Goal: Task Accomplishment & Management: Complete application form

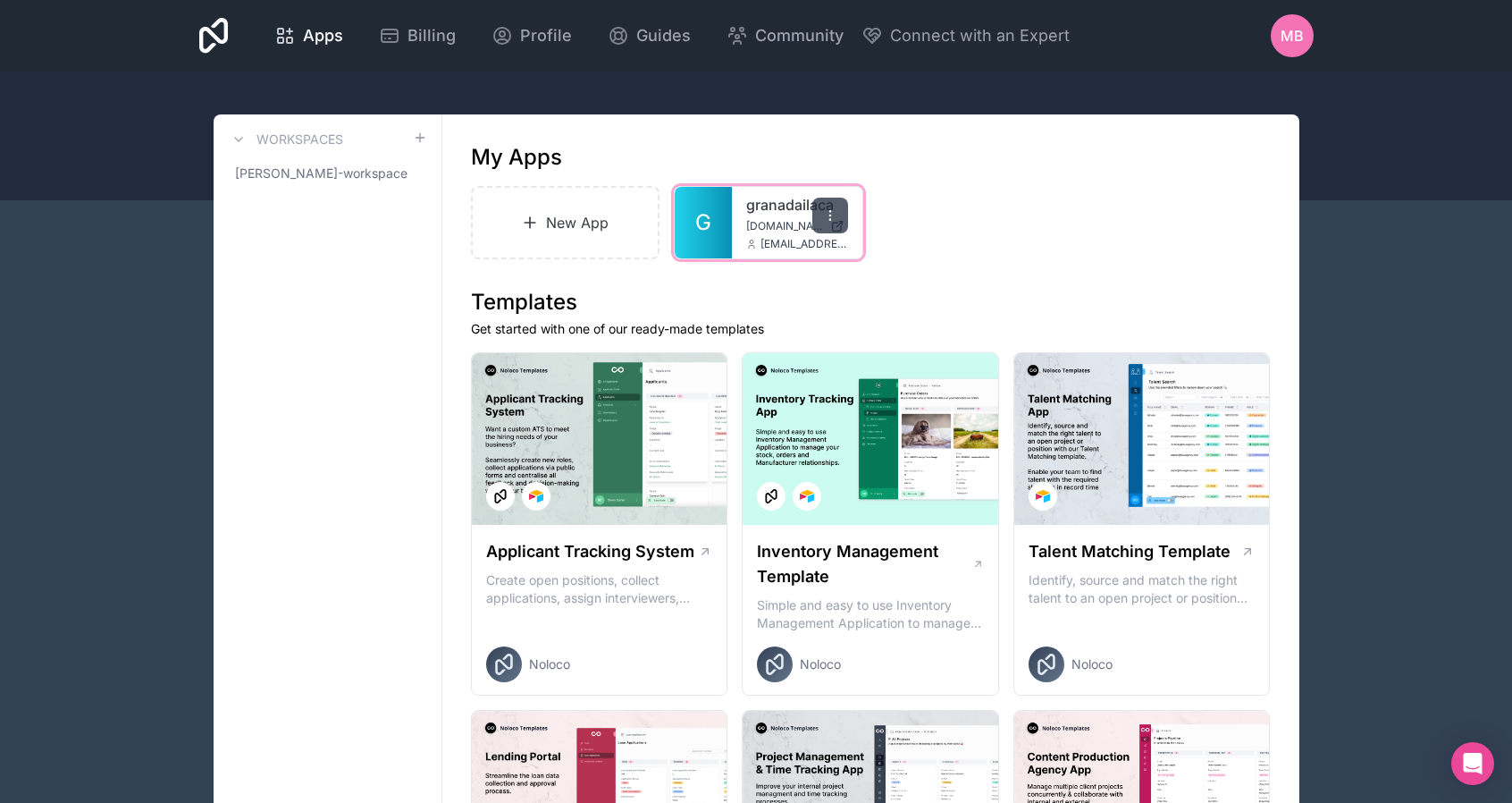
click at [831, 212] on icon at bounding box center [829, 215] width 14 height 14
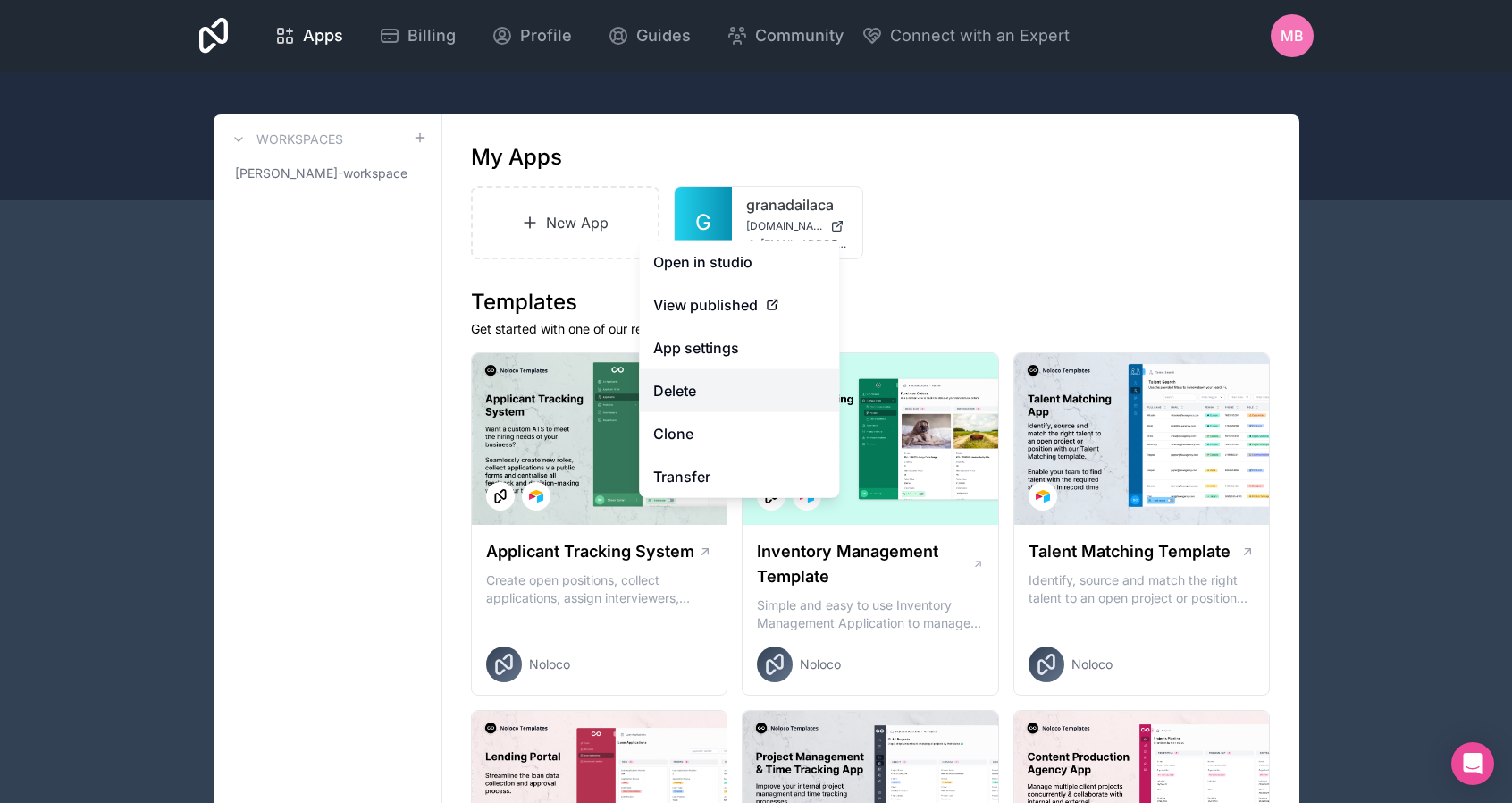
click at [732, 394] on button "Delete" at bounding box center [738, 391] width 200 height 43
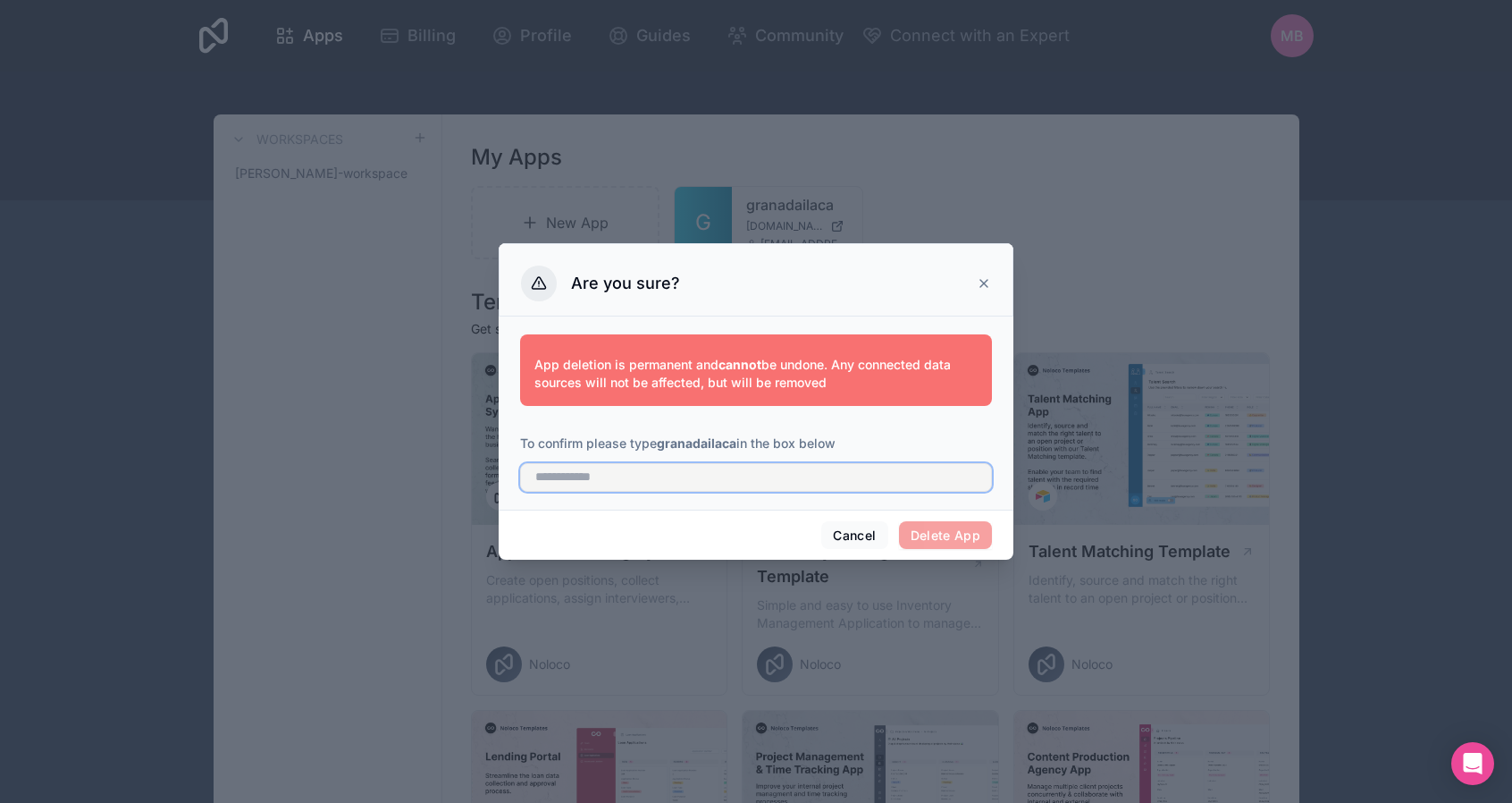
click at [659, 472] on input "text" at bounding box center [756, 477] width 471 height 28
type input "**********"
click at [949, 539] on button "Delete App" at bounding box center [946, 535] width 94 height 28
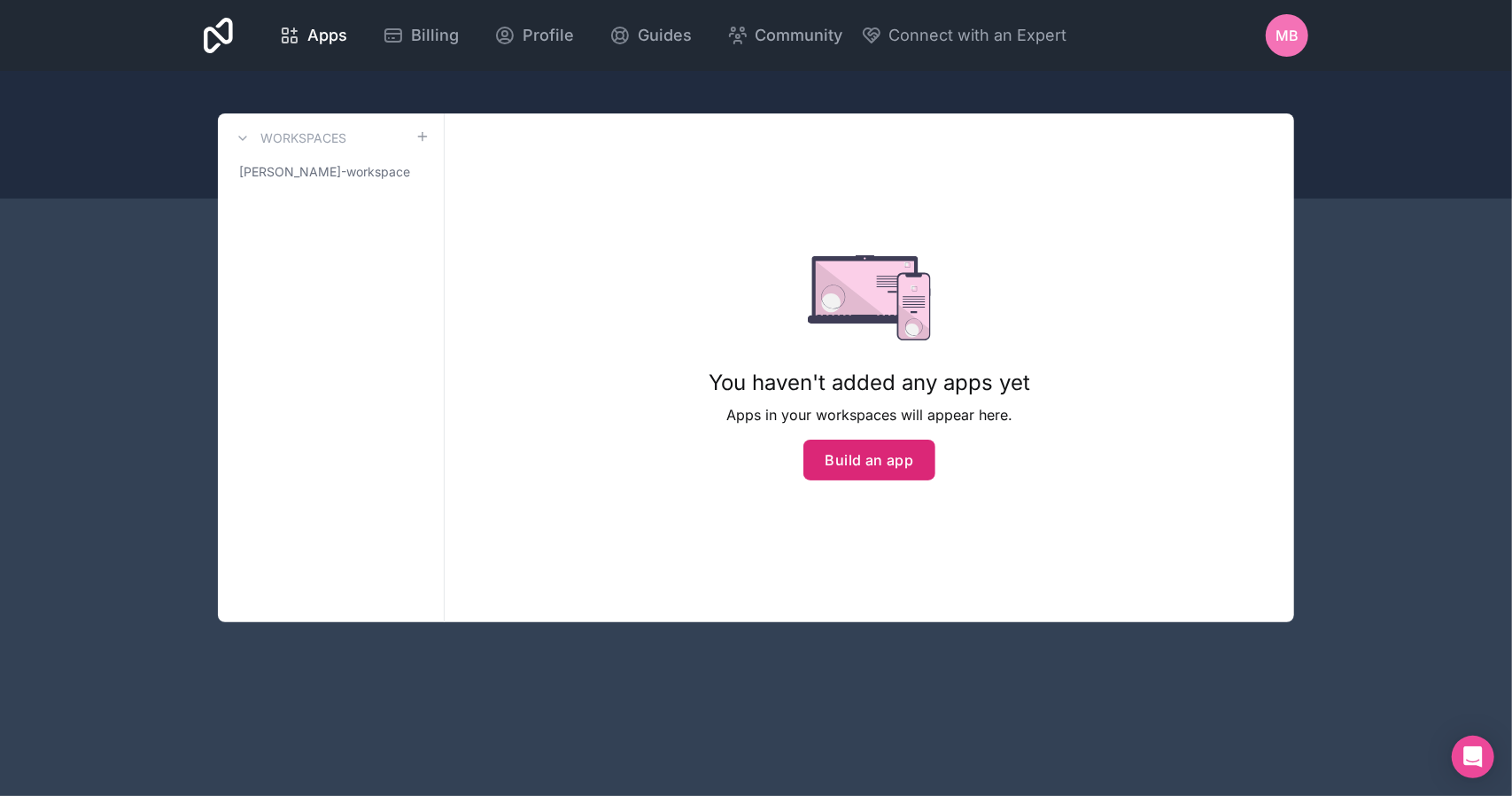
click at [893, 463] on button "Build an app" at bounding box center [870, 460] width 133 height 41
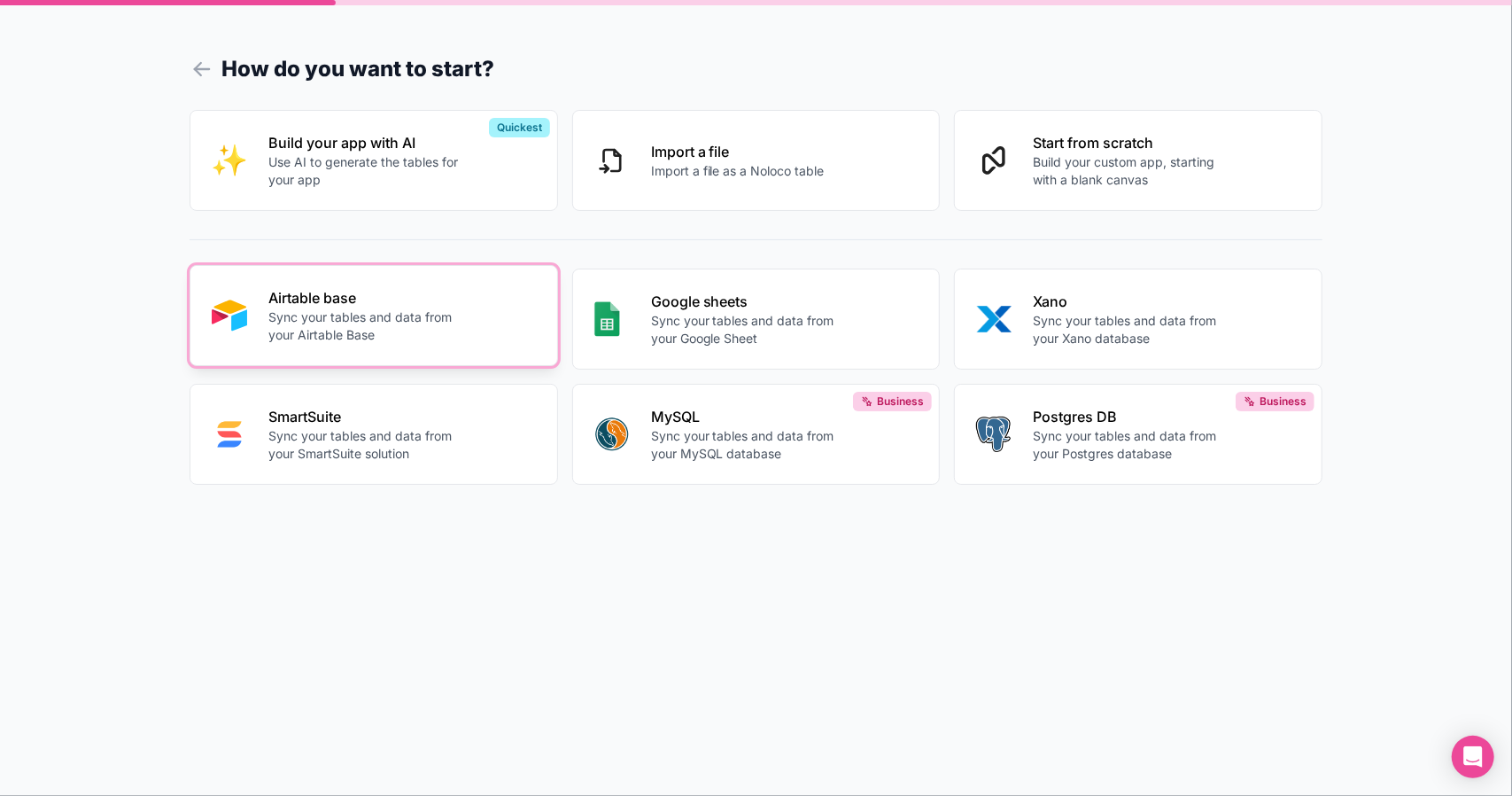
click at [411, 306] on p "Airtable base" at bounding box center [366, 297] width 196 height 21
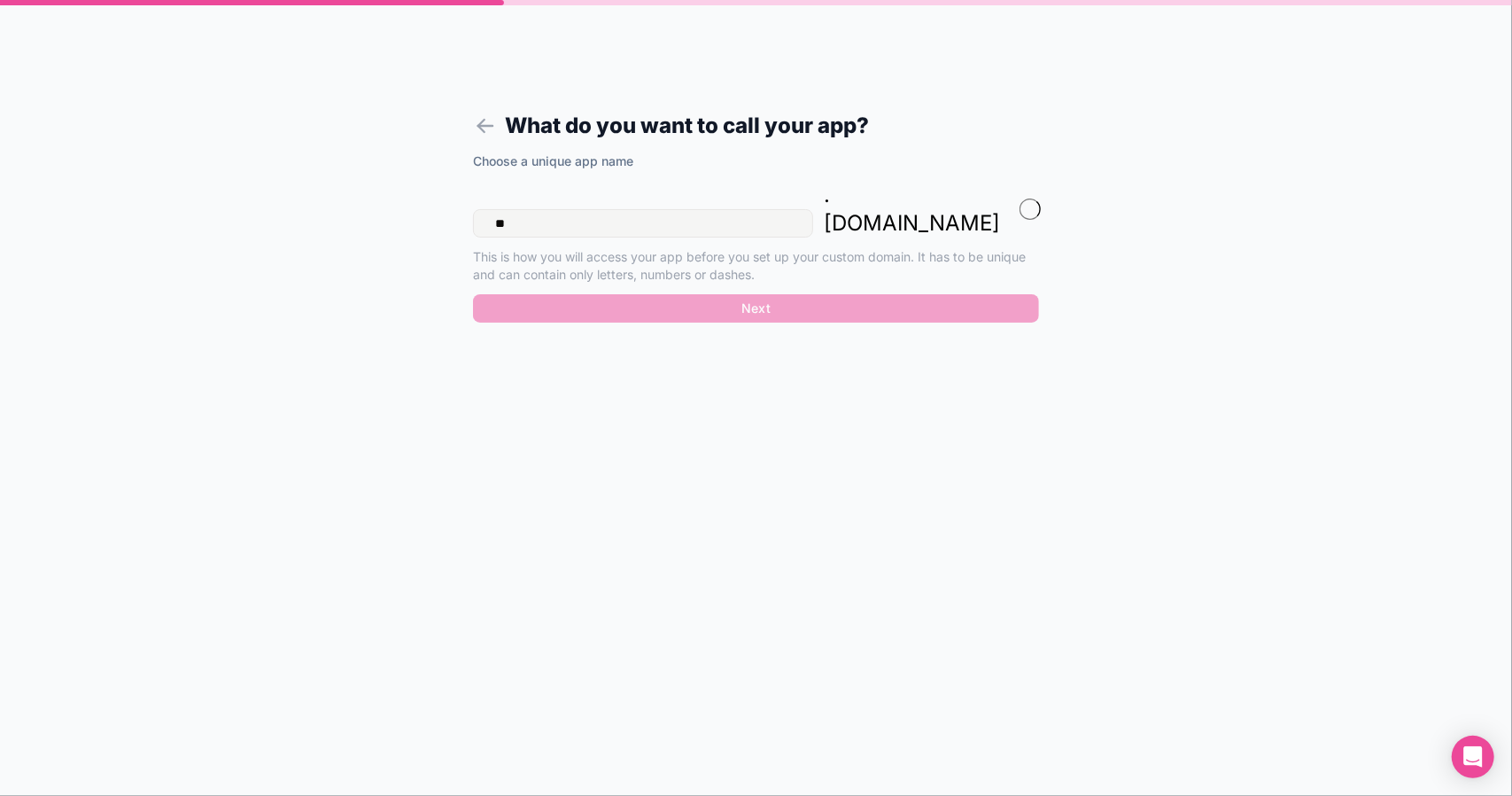
type input "*"
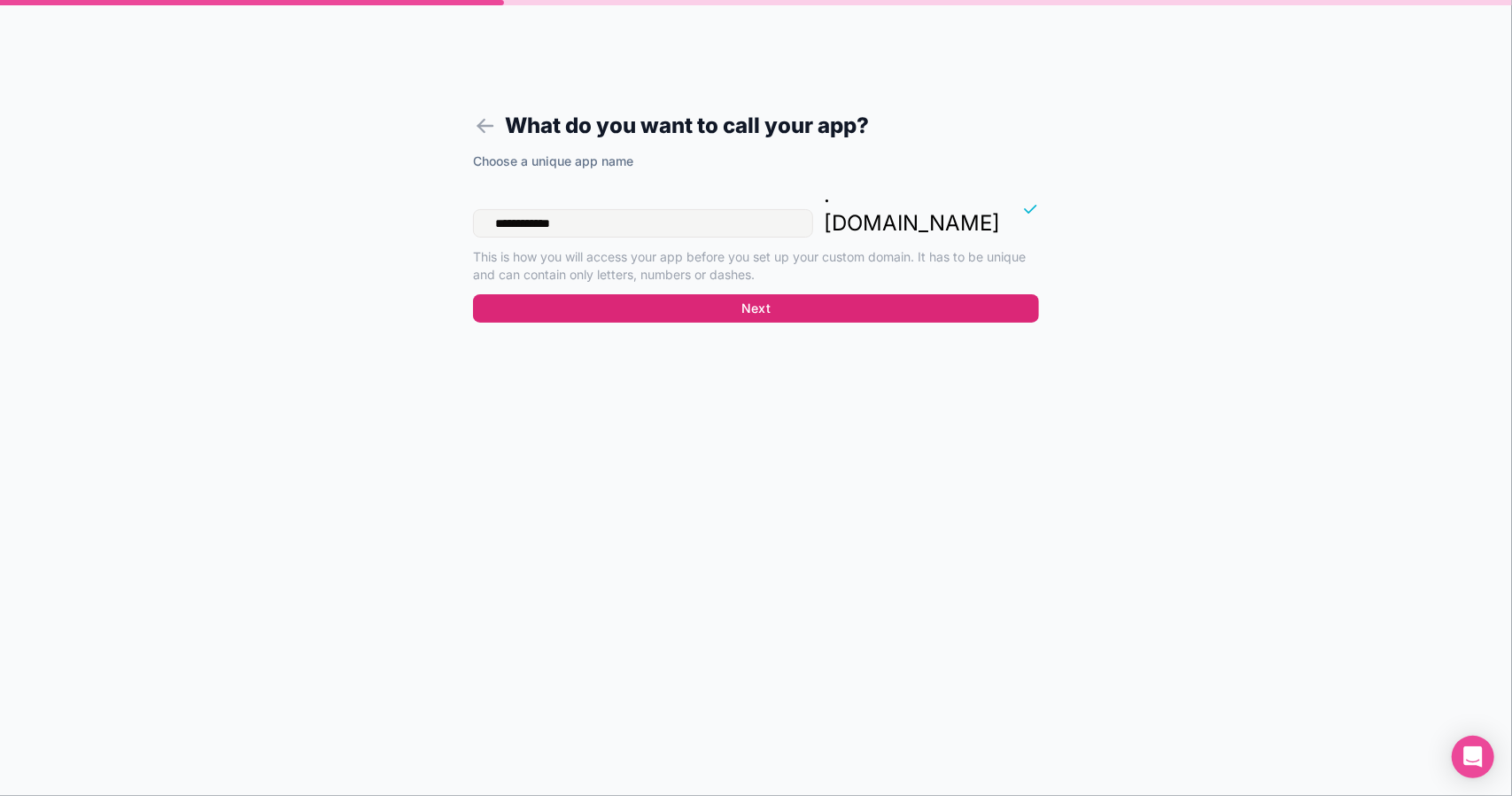
type input "**********"
click at [753, 294] on button "Next" at bounding box center [756, 308] width 566 height 28
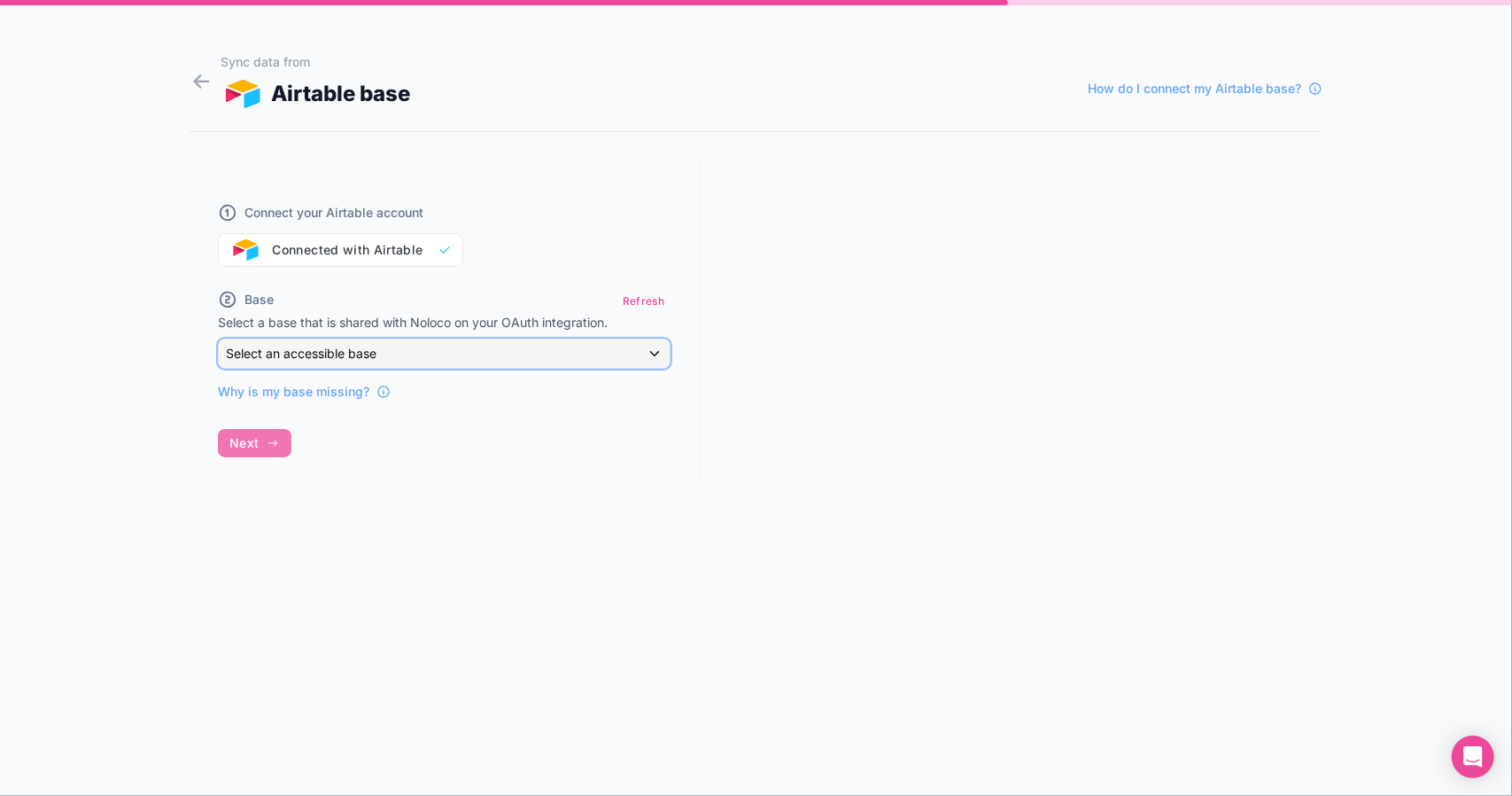
click at [654, 356] on div "Select an accessible base" at bounding box center [444, 353] width 451 height 28
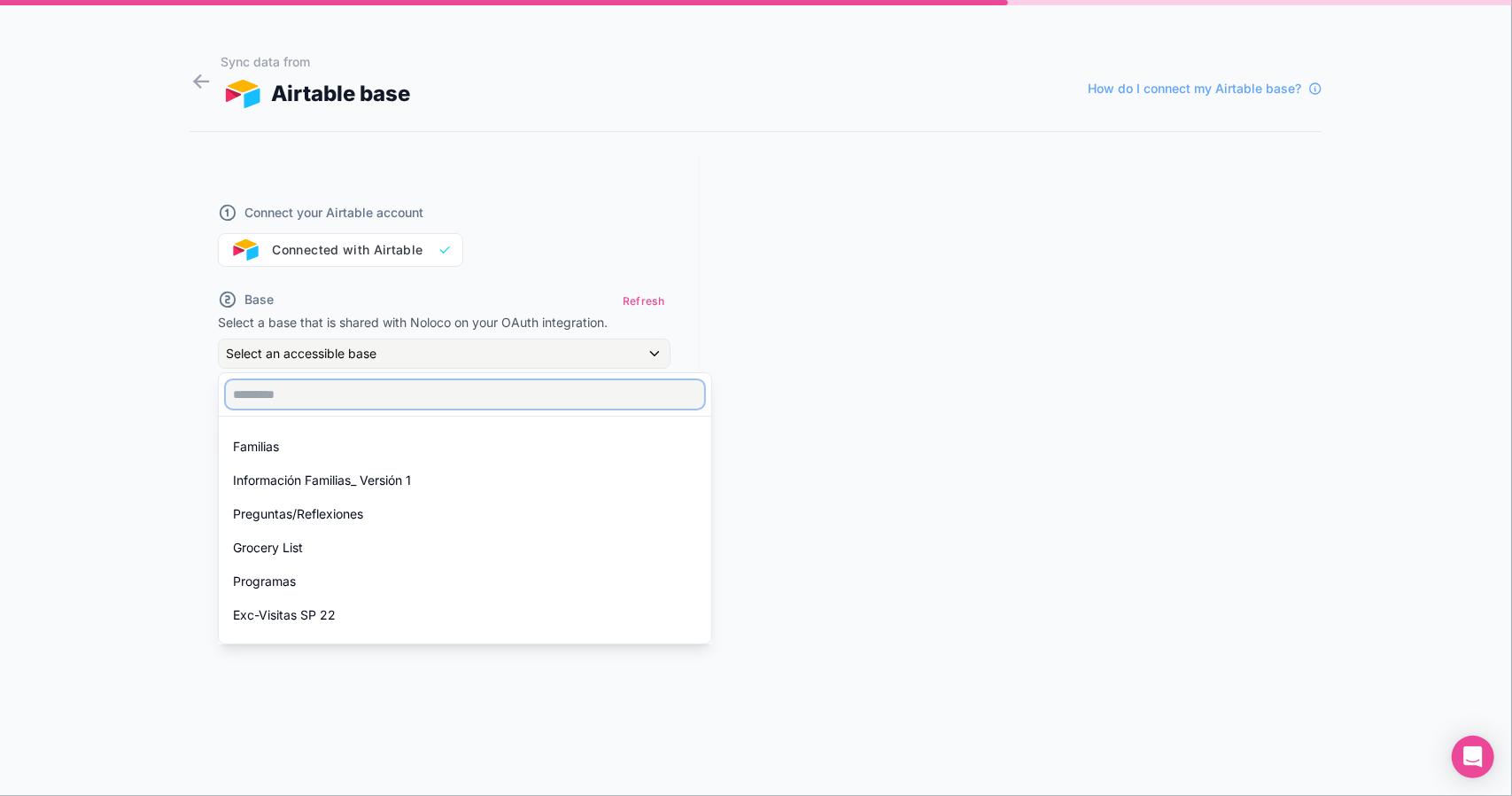
click at [422, 391] on input "text" at bounding box center [466, 394] width 479 height 28
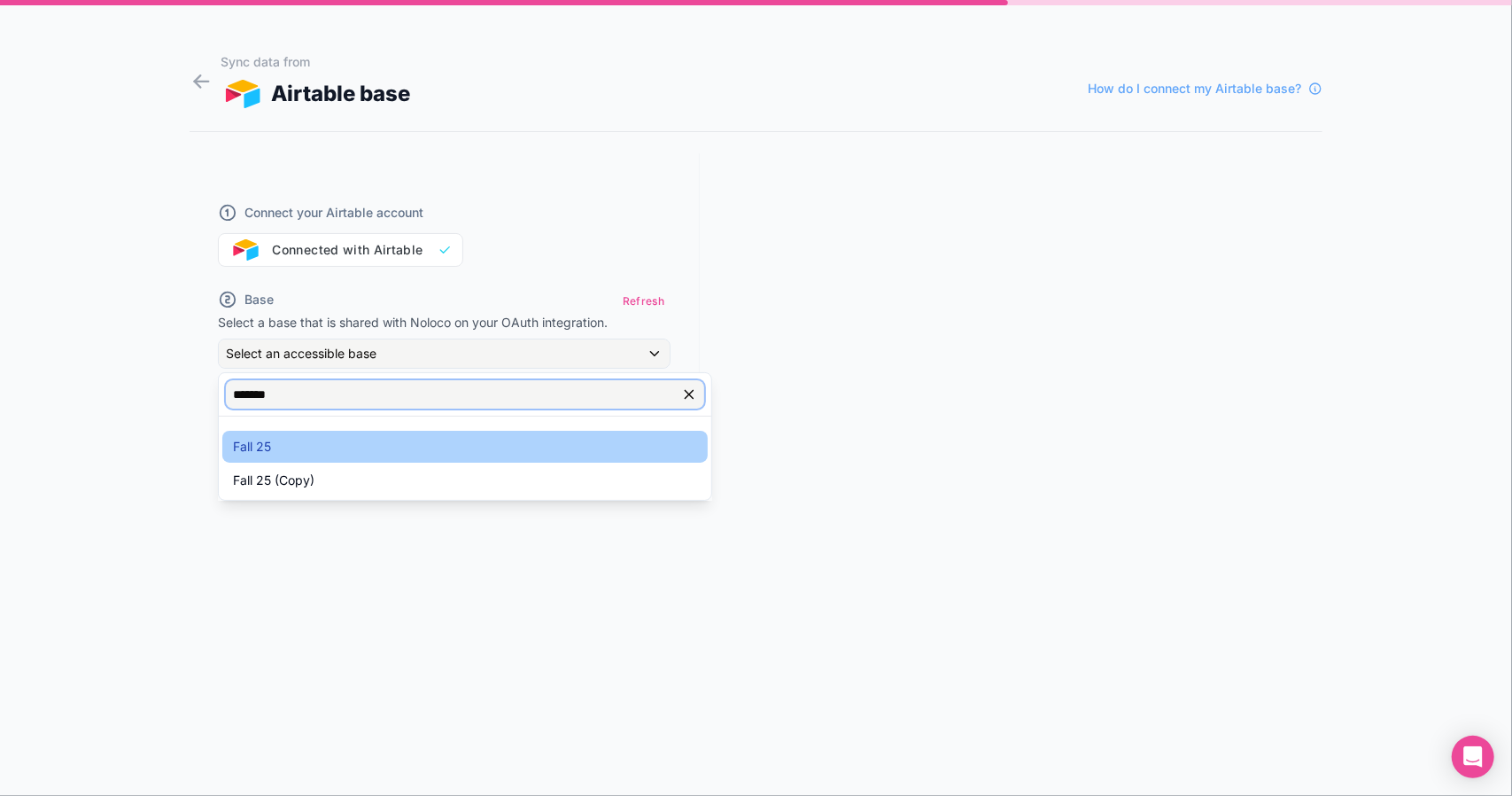
type input "*******"
click at [351, 441] on div "Fall 25" at bounding box center [465, 446] width 465 height 21
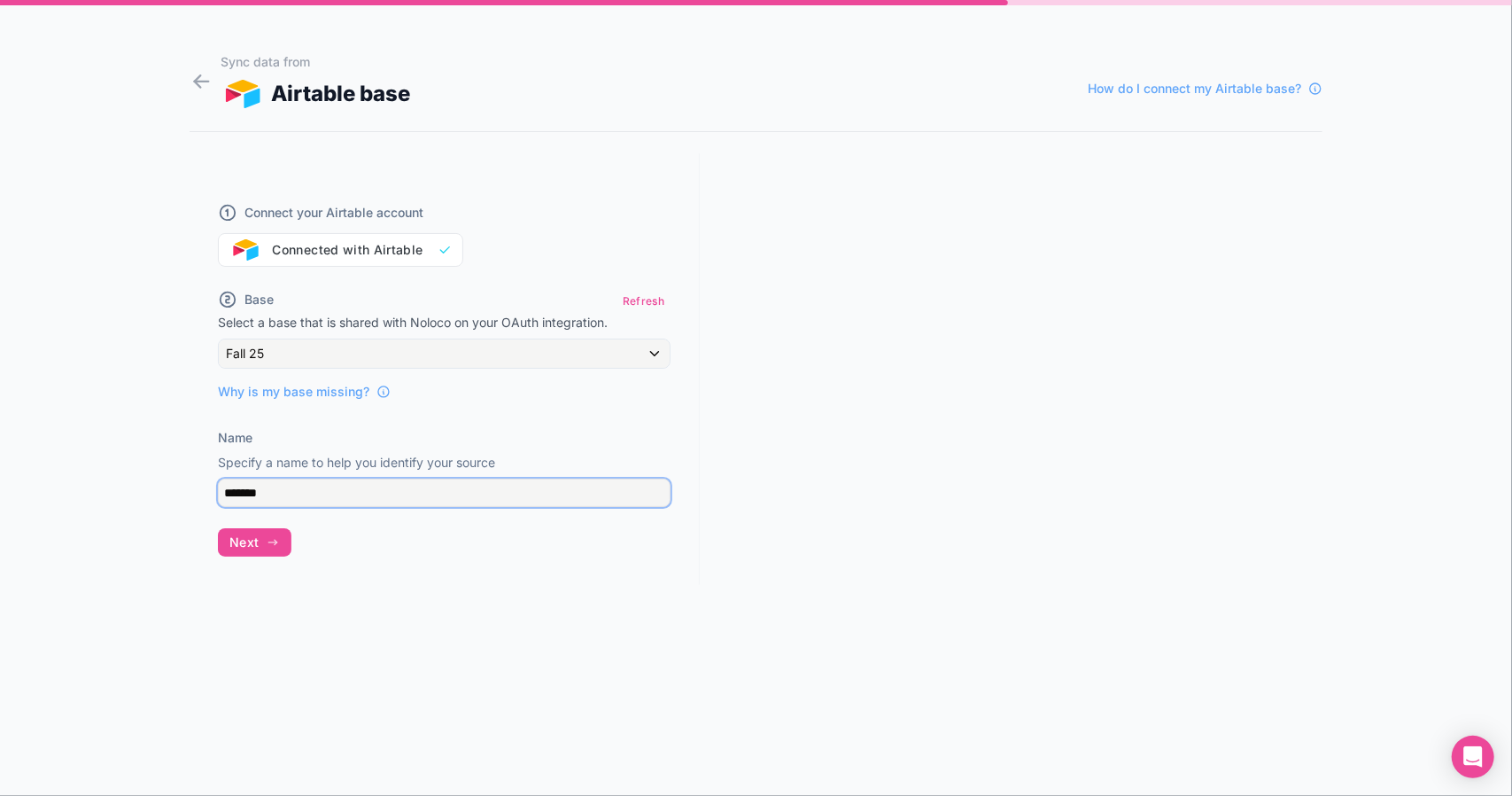
click at [397, 497] on input "*******" at bounding box center [444, 492] width 452 height 28
click at [263, 537] on button "Next" at bounding box center [254, 542] width 74 height 28
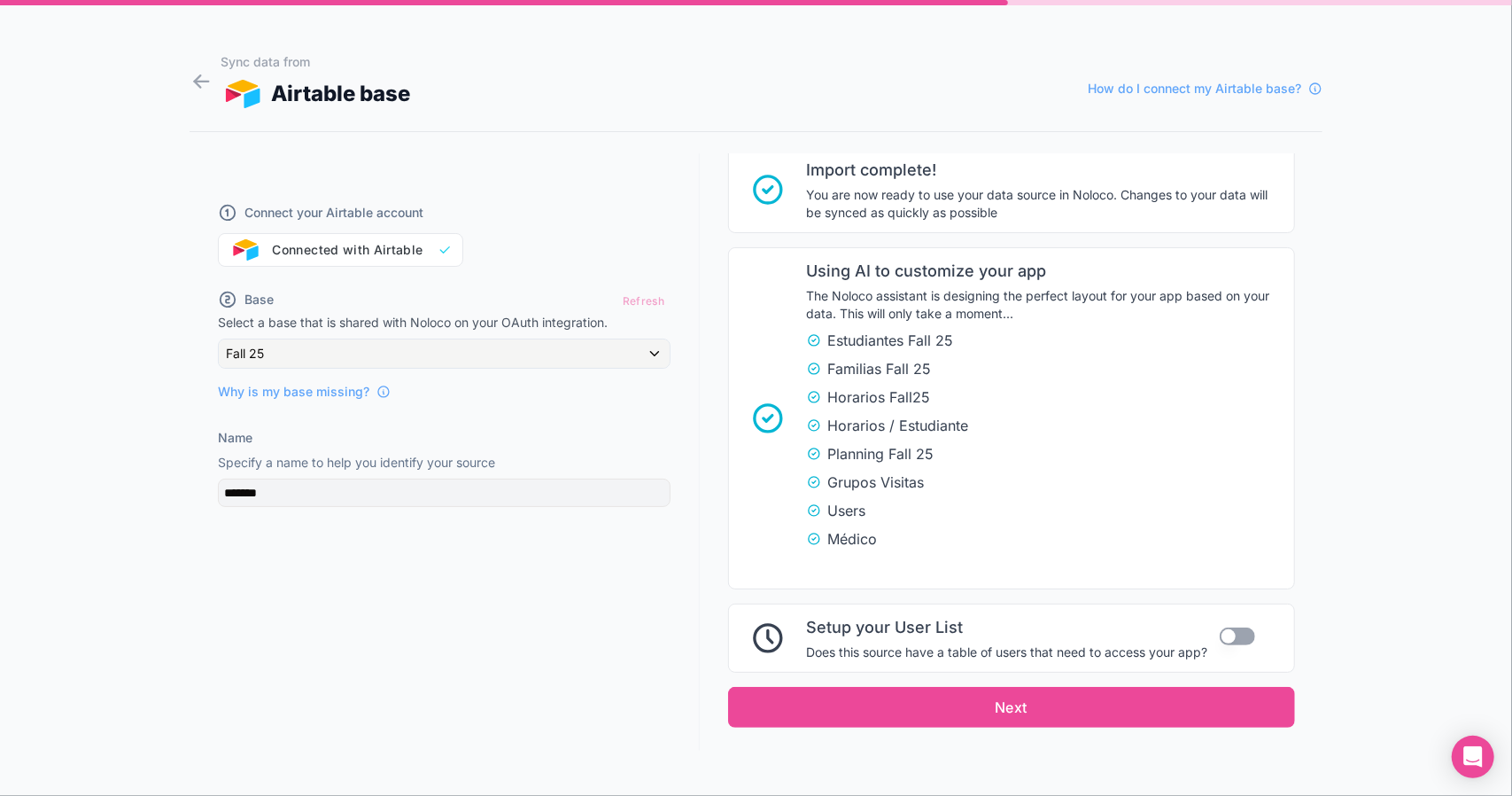
scroll to position [344, 0]
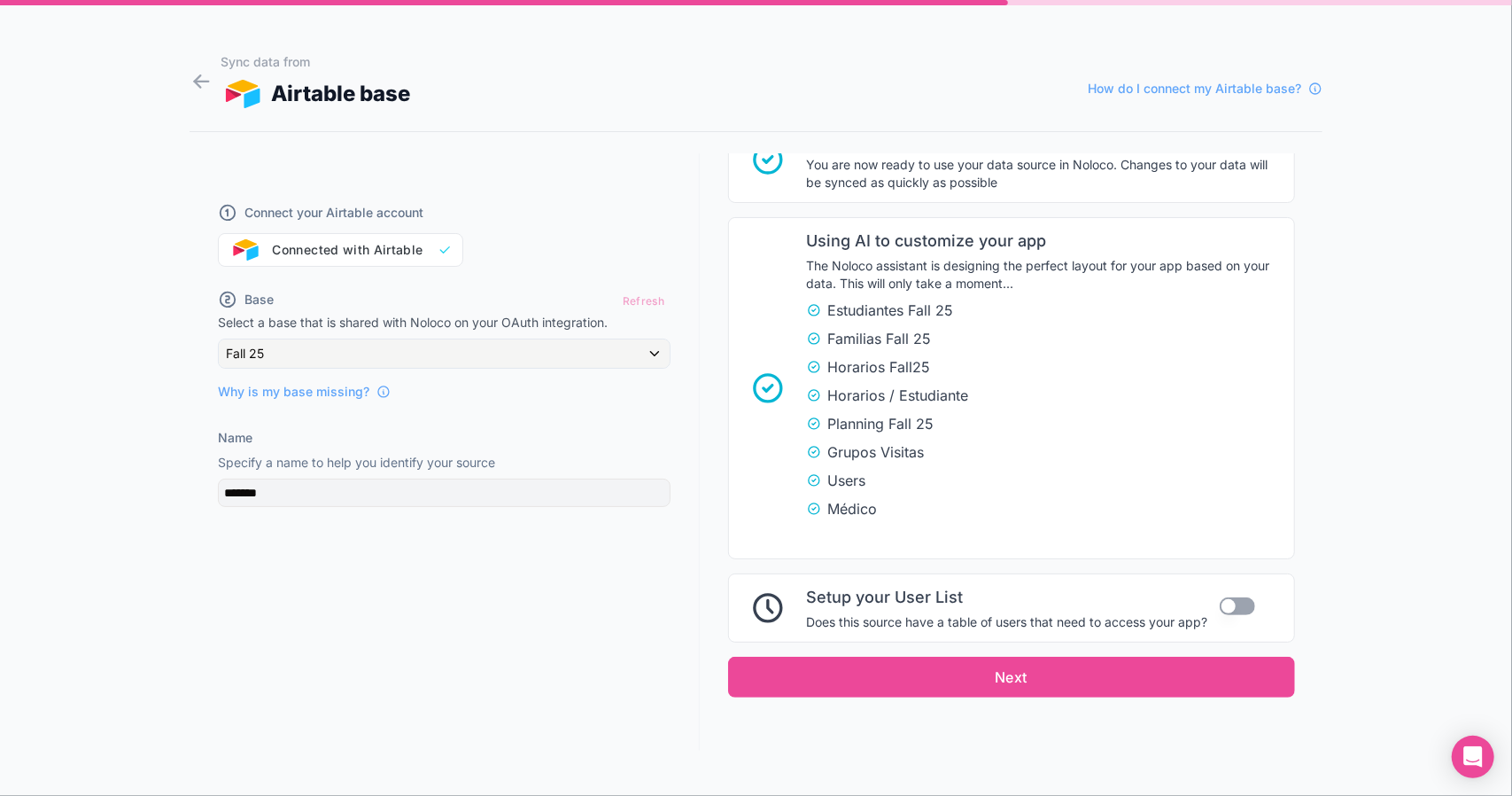
click at [1240, 601] on button "Use setting" at bounding box center [1237, 605] width 35 height 18
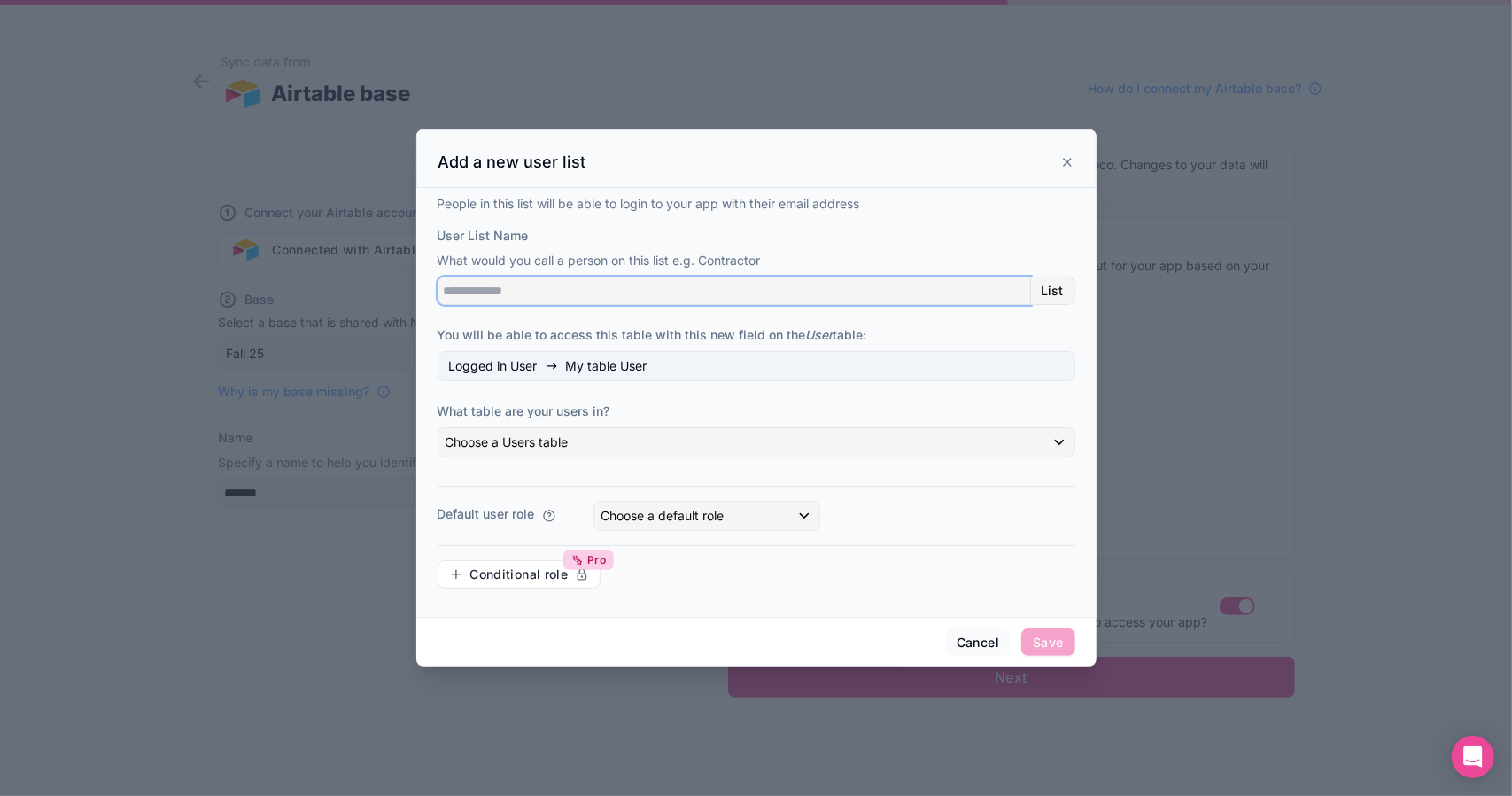
click at [993, 295] on input "User List Name" at bounding box center [735, 290] width 594 height 28
type input "**********"
click at [759, 205] on p "People in this list will be able to login to your app with their email address" at bounding box center [756, 203] width 638 height 18
click at [920, 204] on p "People in this list will be able to login to your app with their email address" at bounding box center [756, 203] width 638 height 18
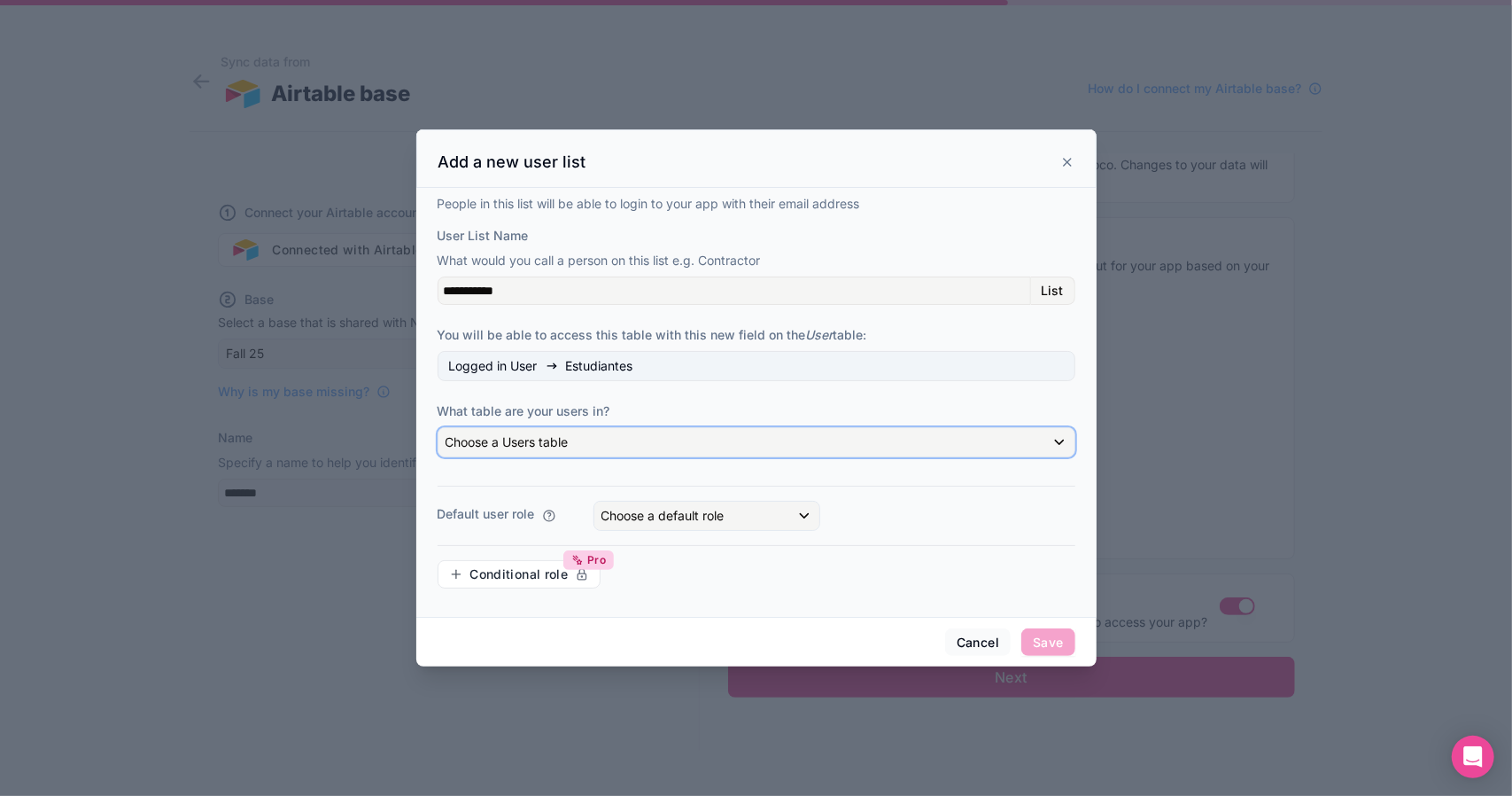
click at [1053, 443] on div "Choose a Users table" at bounding box center [756, 442] width 636 height 28
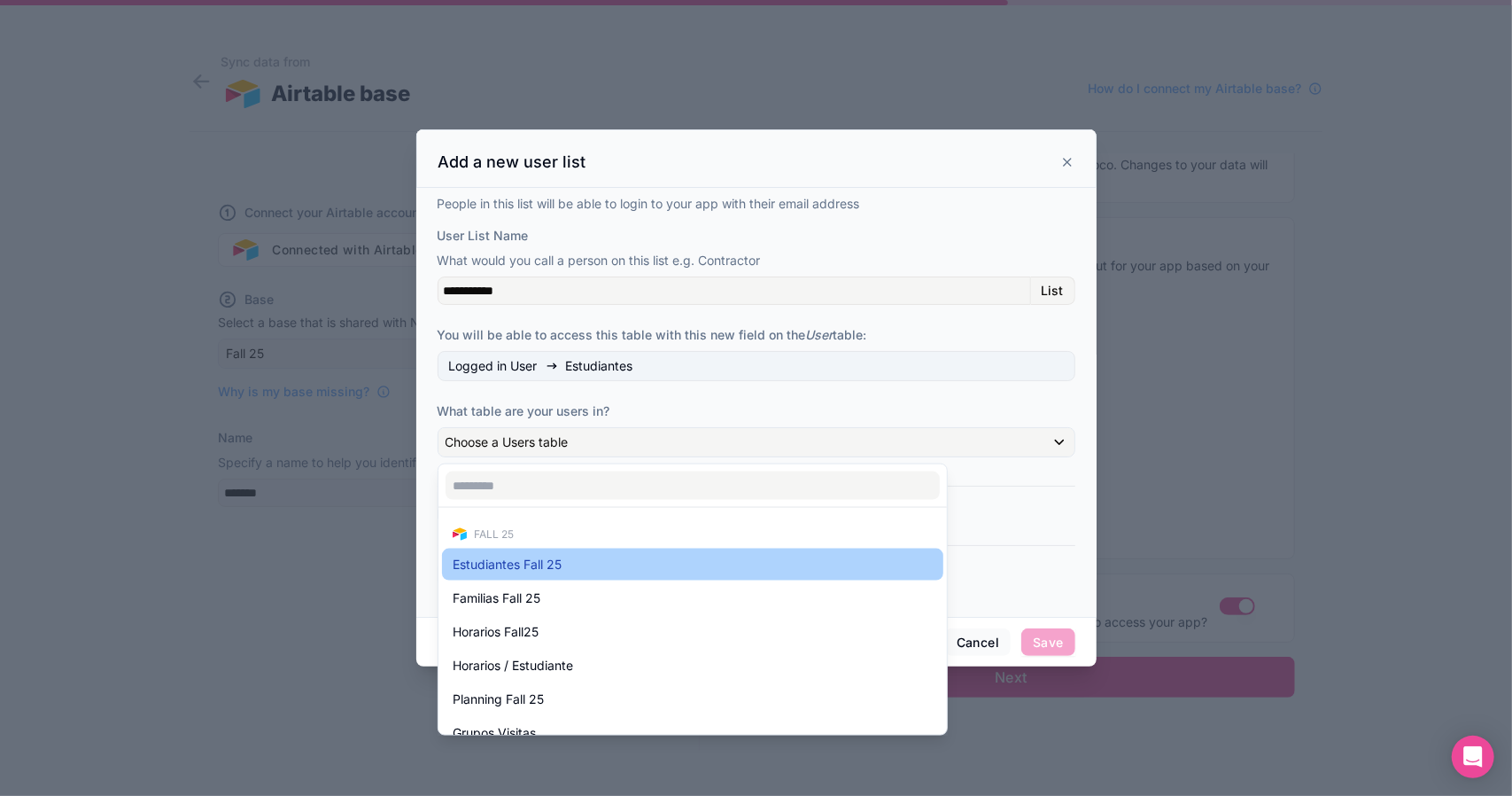
click at [716, 560] on div "Estudiantes Fall 25" at bounding box center [693, 564] width 480 height 21
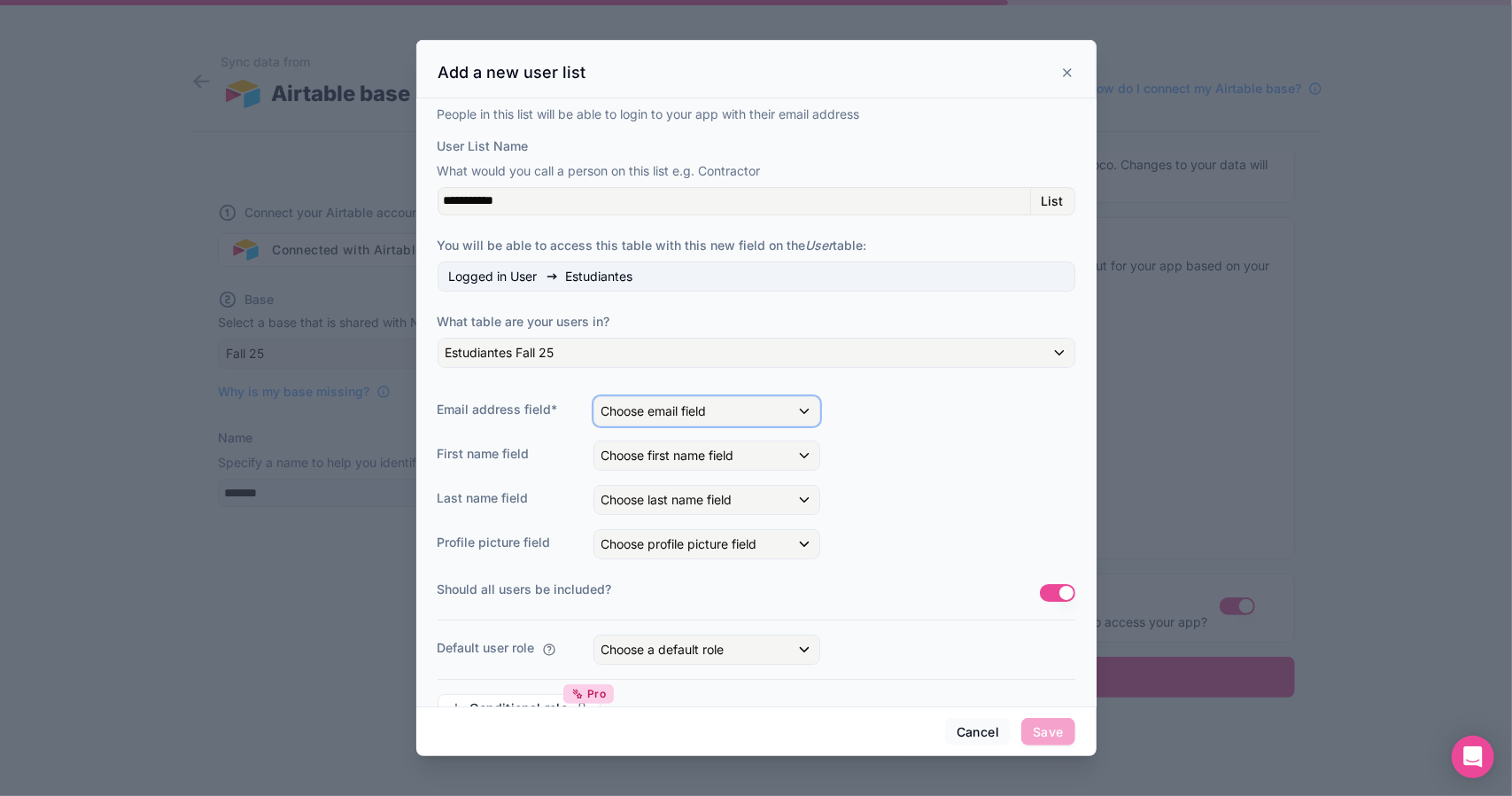
click at [806, 411] on div "Choose email field" at bounding box center [708, 411] width 225 height 28
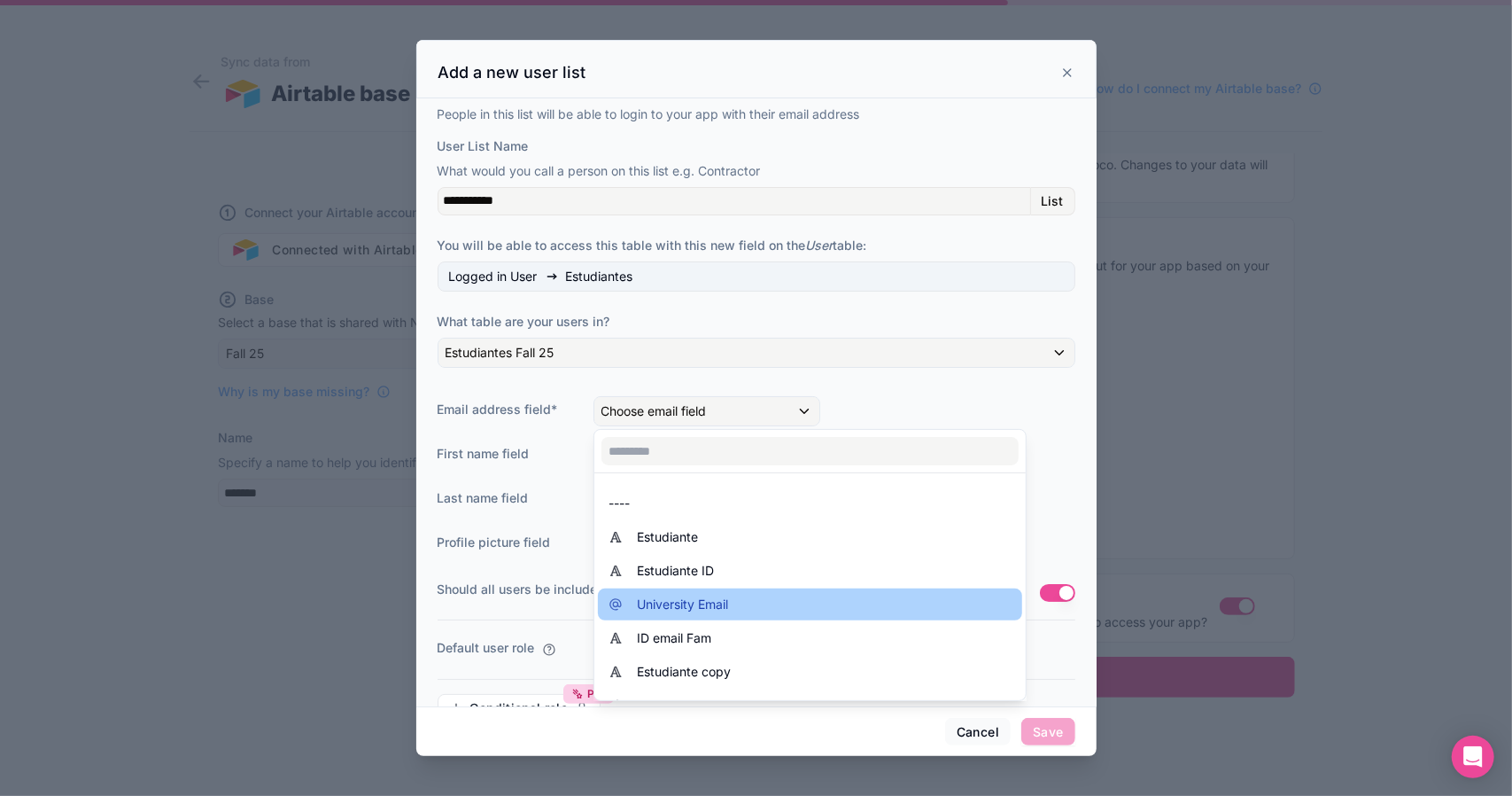
click at [965, 611] on div "University Email" at bounding box center [810, 604] width 403 height 21
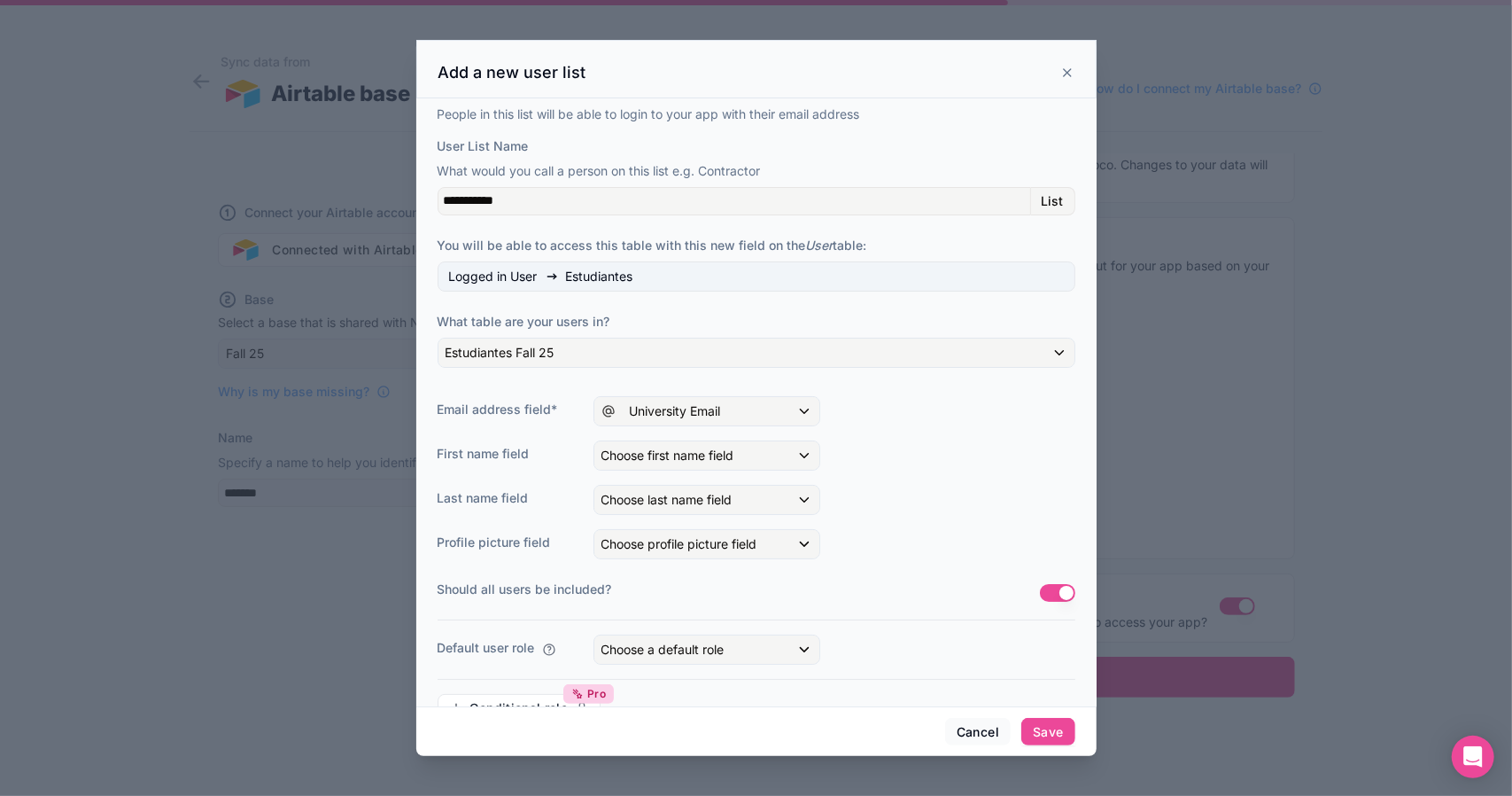
click at [965, 611] on div "**********" at bounding box center [756, 421] width 638 height 631
click at [801, 452] on div "Choose first name field" at bounding box center [708, 455] width 225 height 28
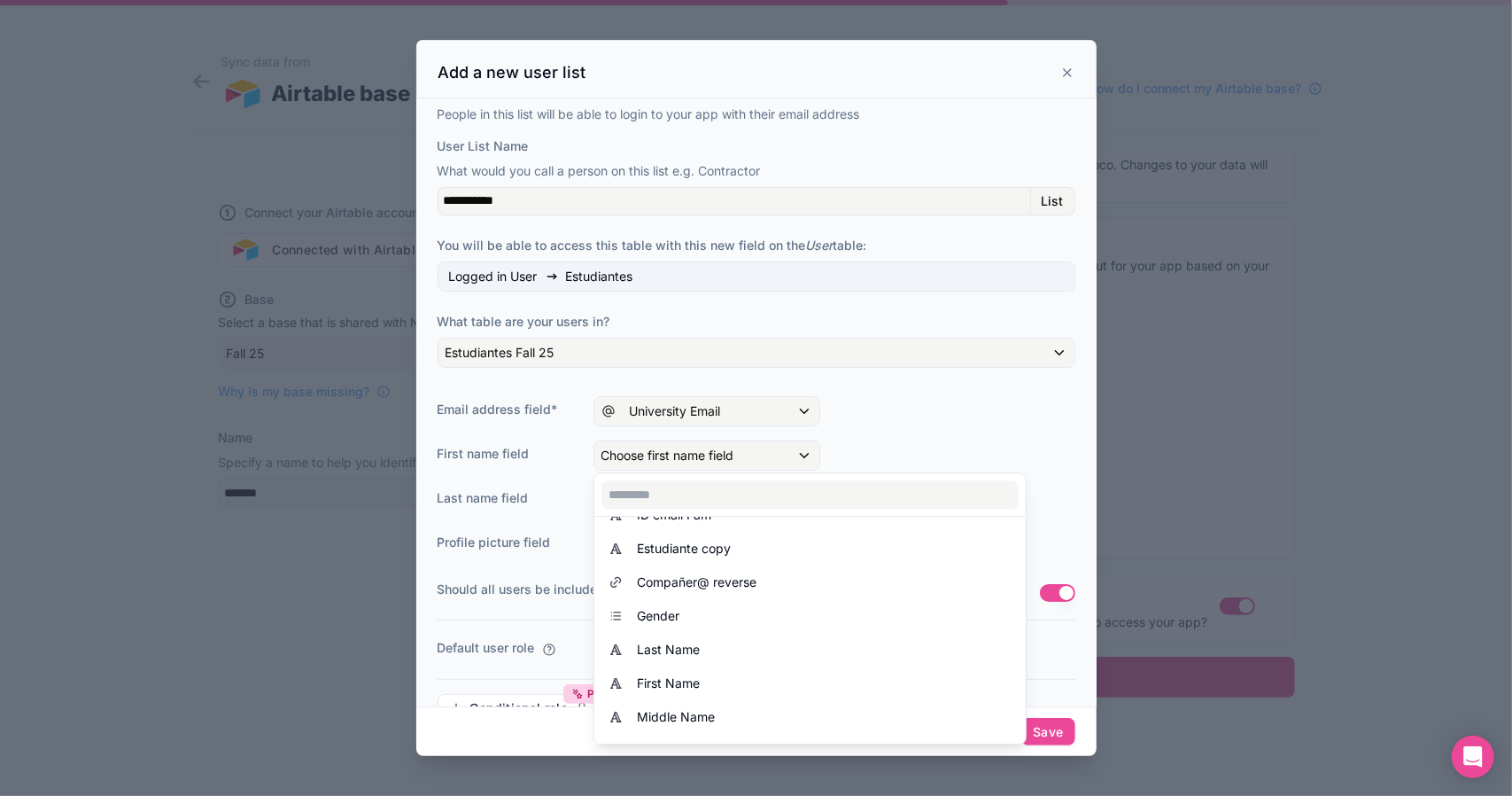
scroll to position [177, 0]
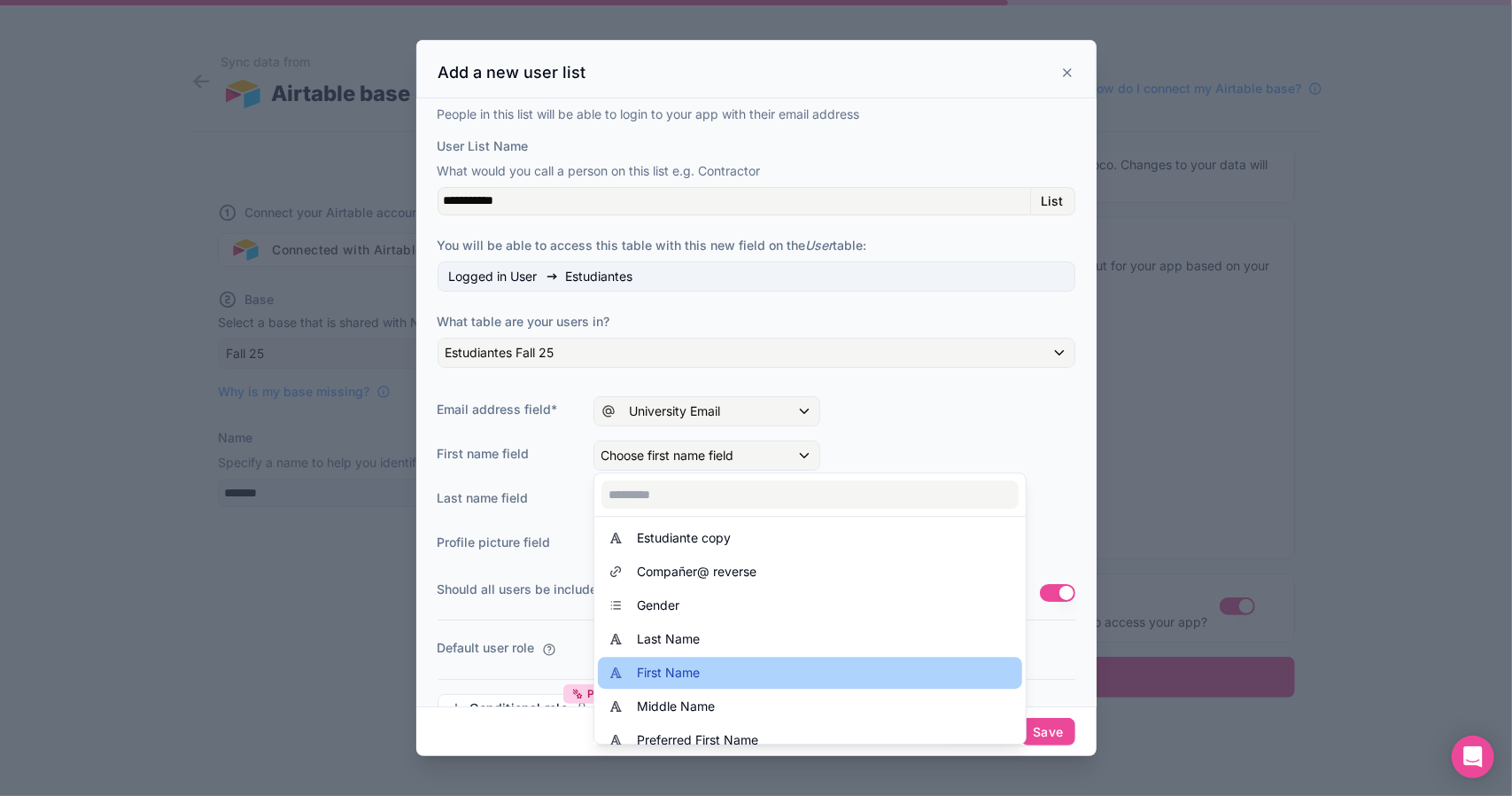
click at [908, 662] on div "First Name" at bounding box center [810, 672] width 403 height 21
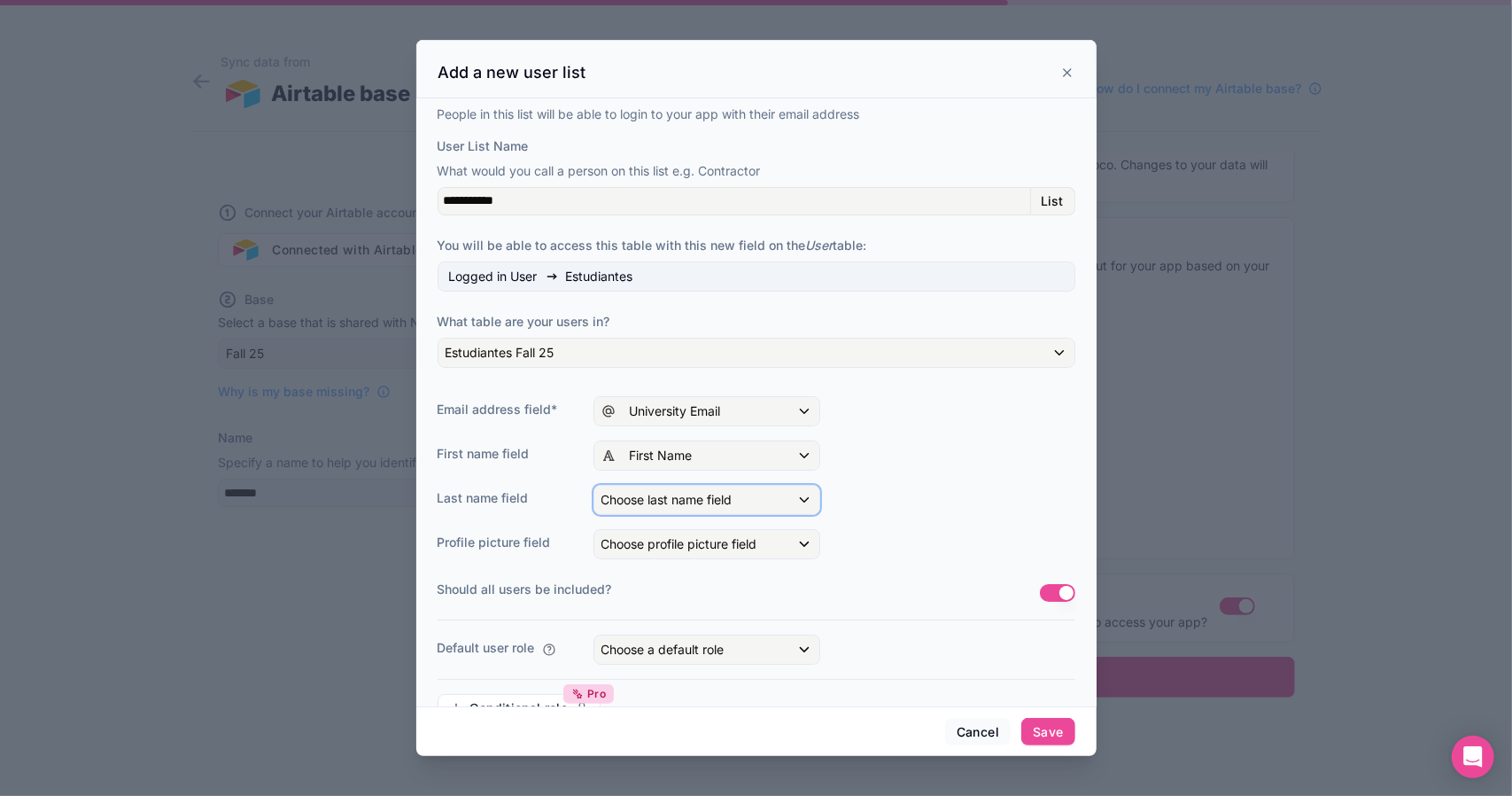
click at [798, 495] on div "Choose last name field" at bounding box center [708, 499] width 225 height 28
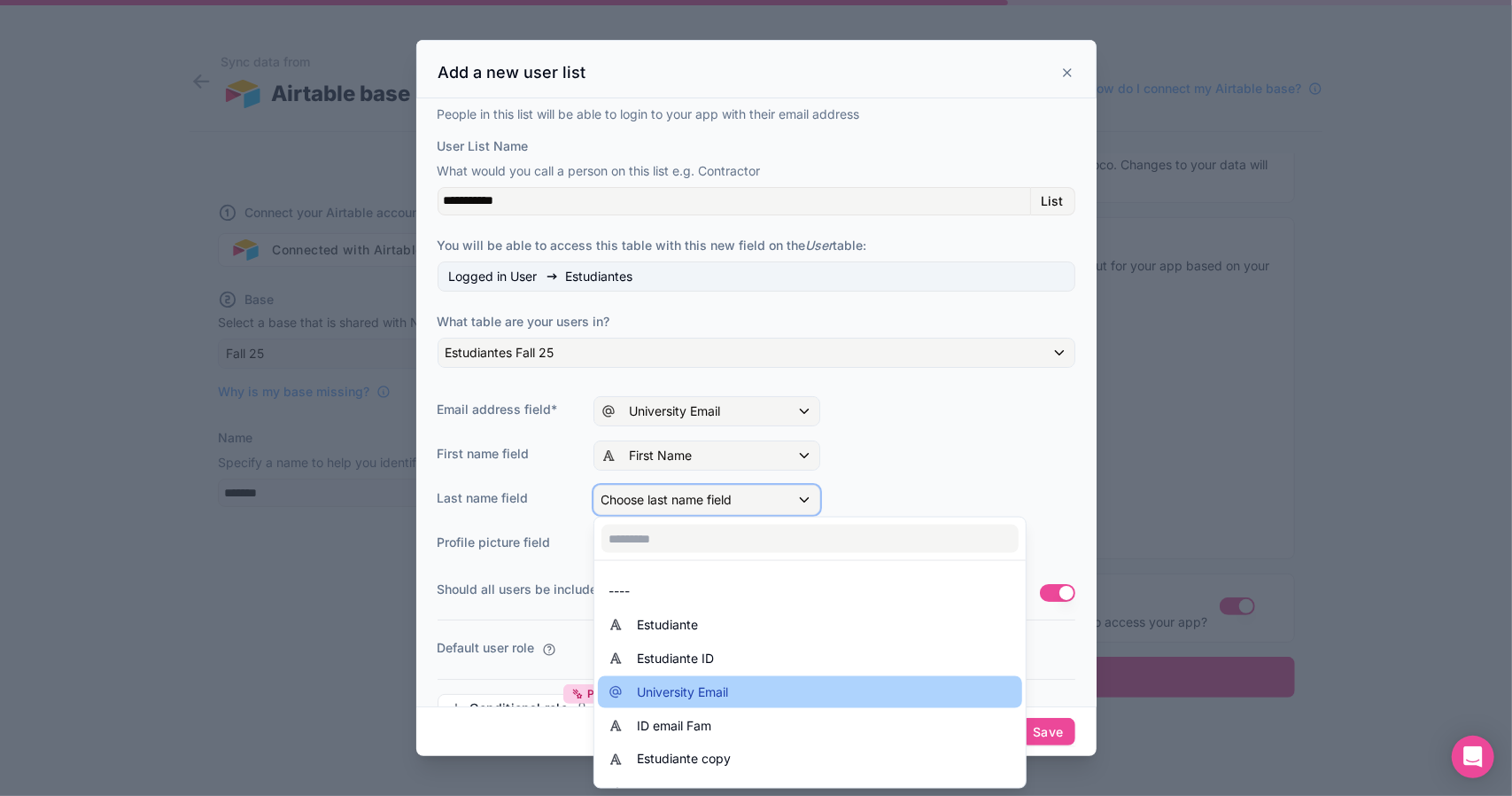
scroll to position [100, 0]
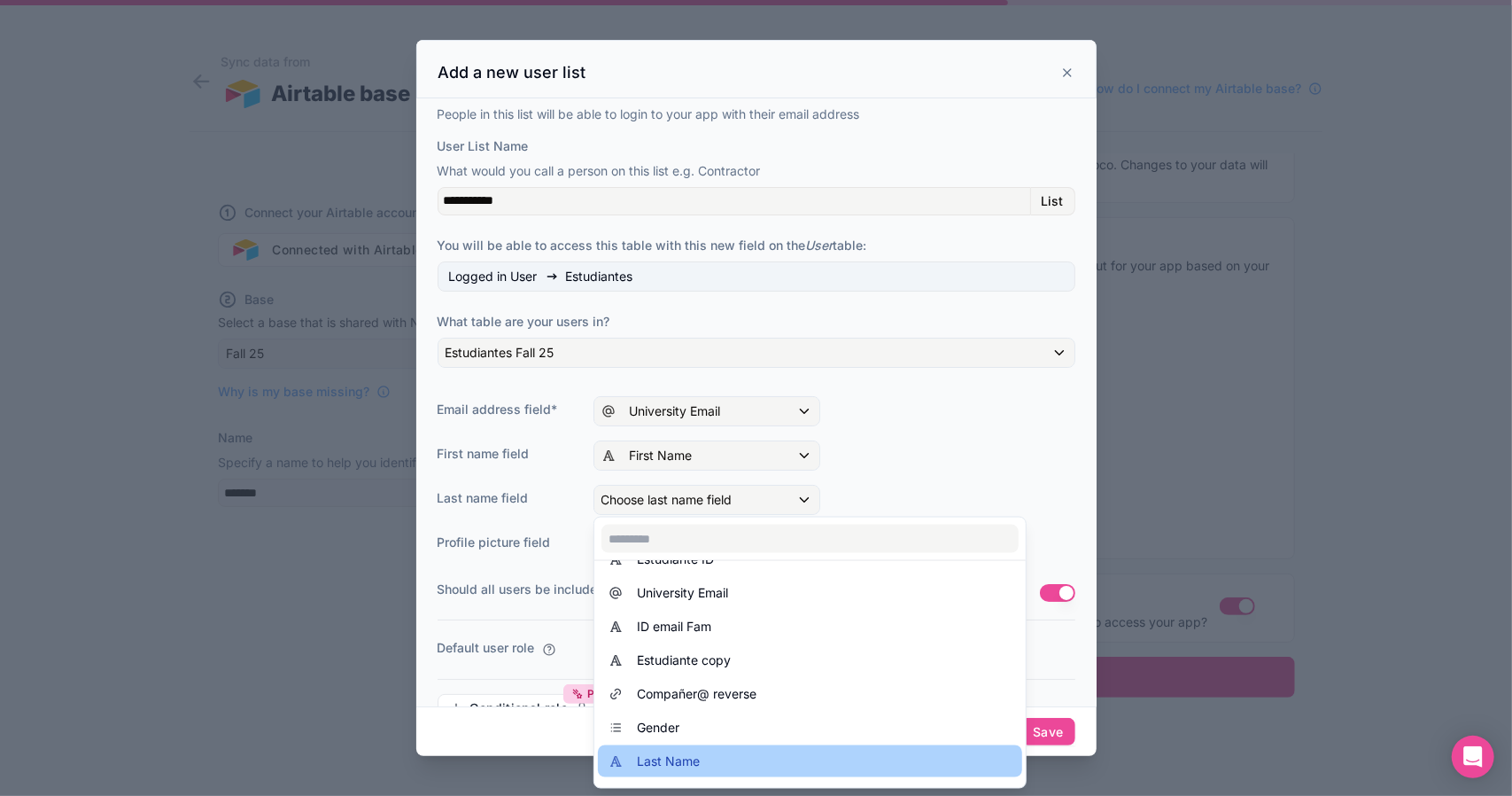
click at [815, 750] on div "Last Name" at bounding box center [810, 761] width 403 height 21
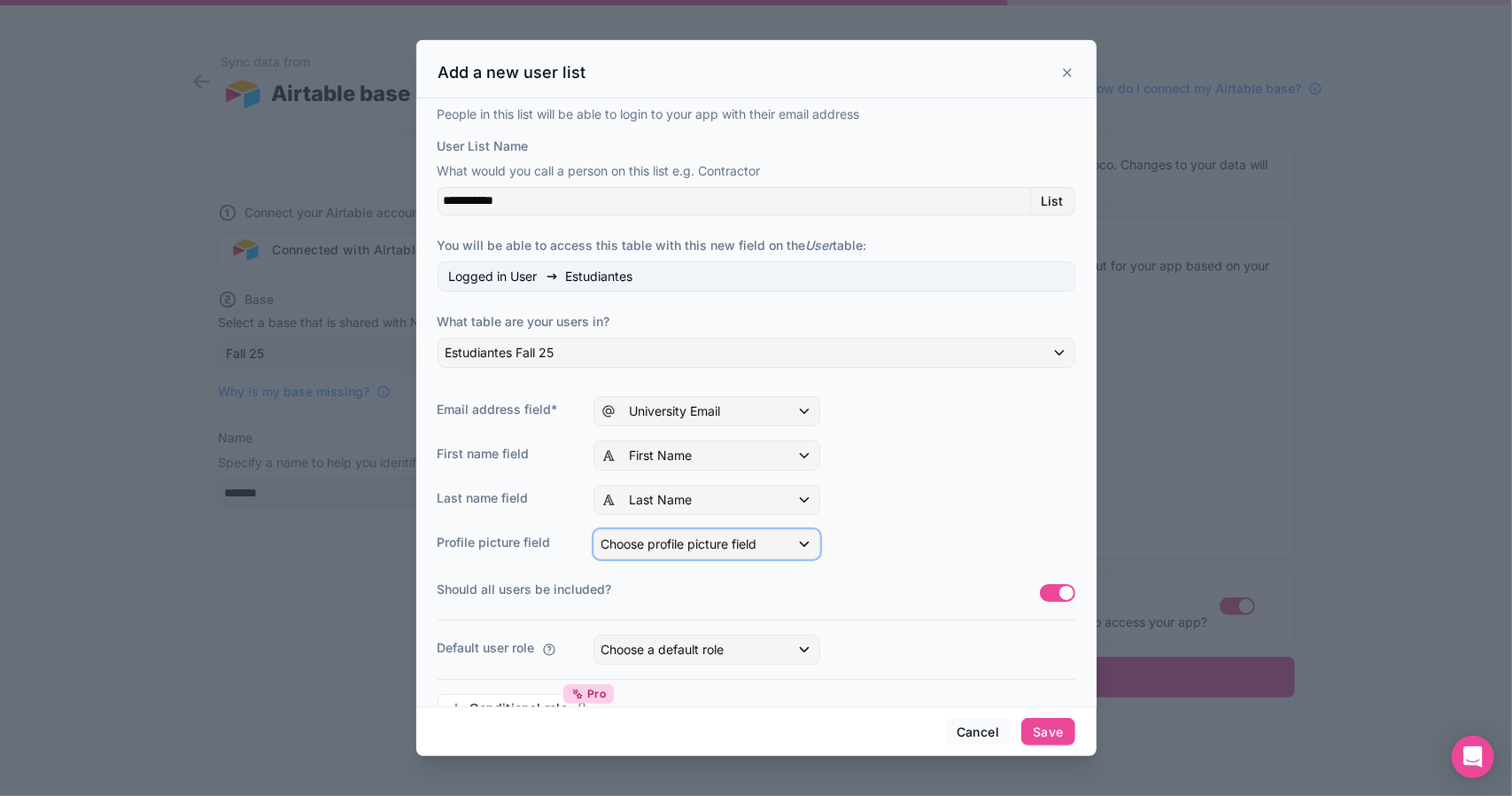
click at [814, 535] on div "Choose profile picture field" at bounding box center [708, 544] width 225 height 28
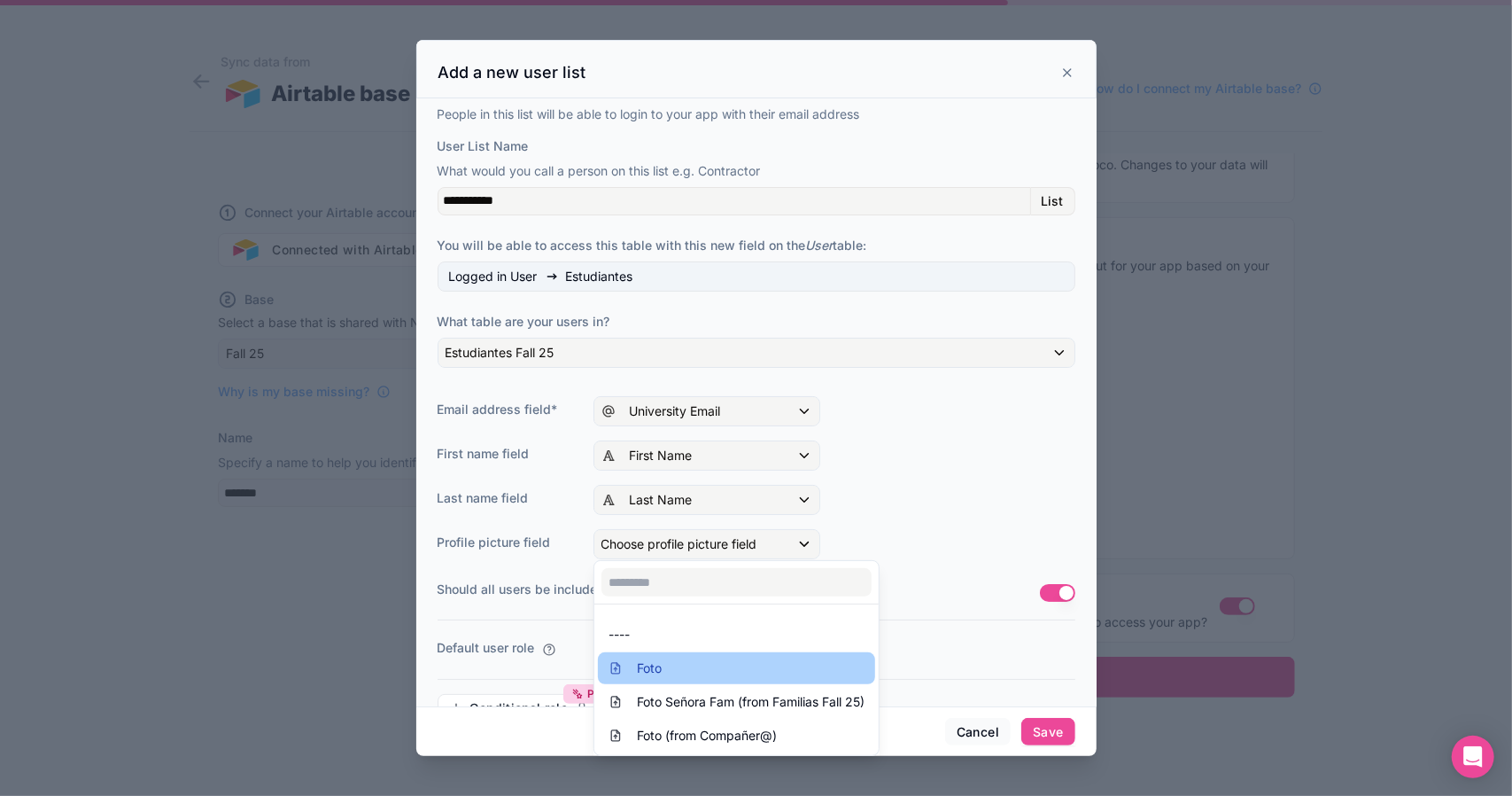
click at [752, 658] on div "Foto" at bounding box center [736, 668] width 256 height 21
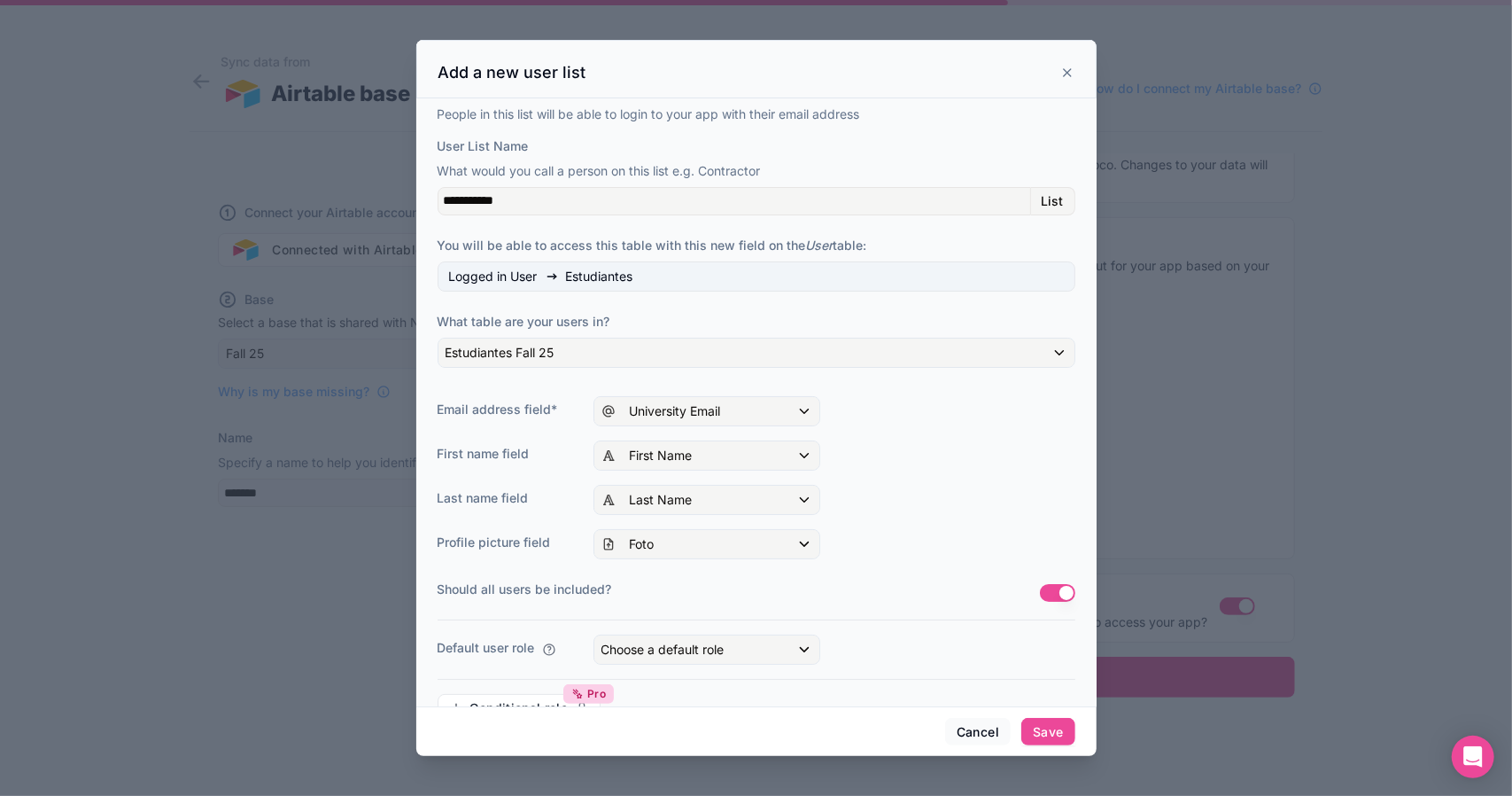
scroll to position [37, 0]
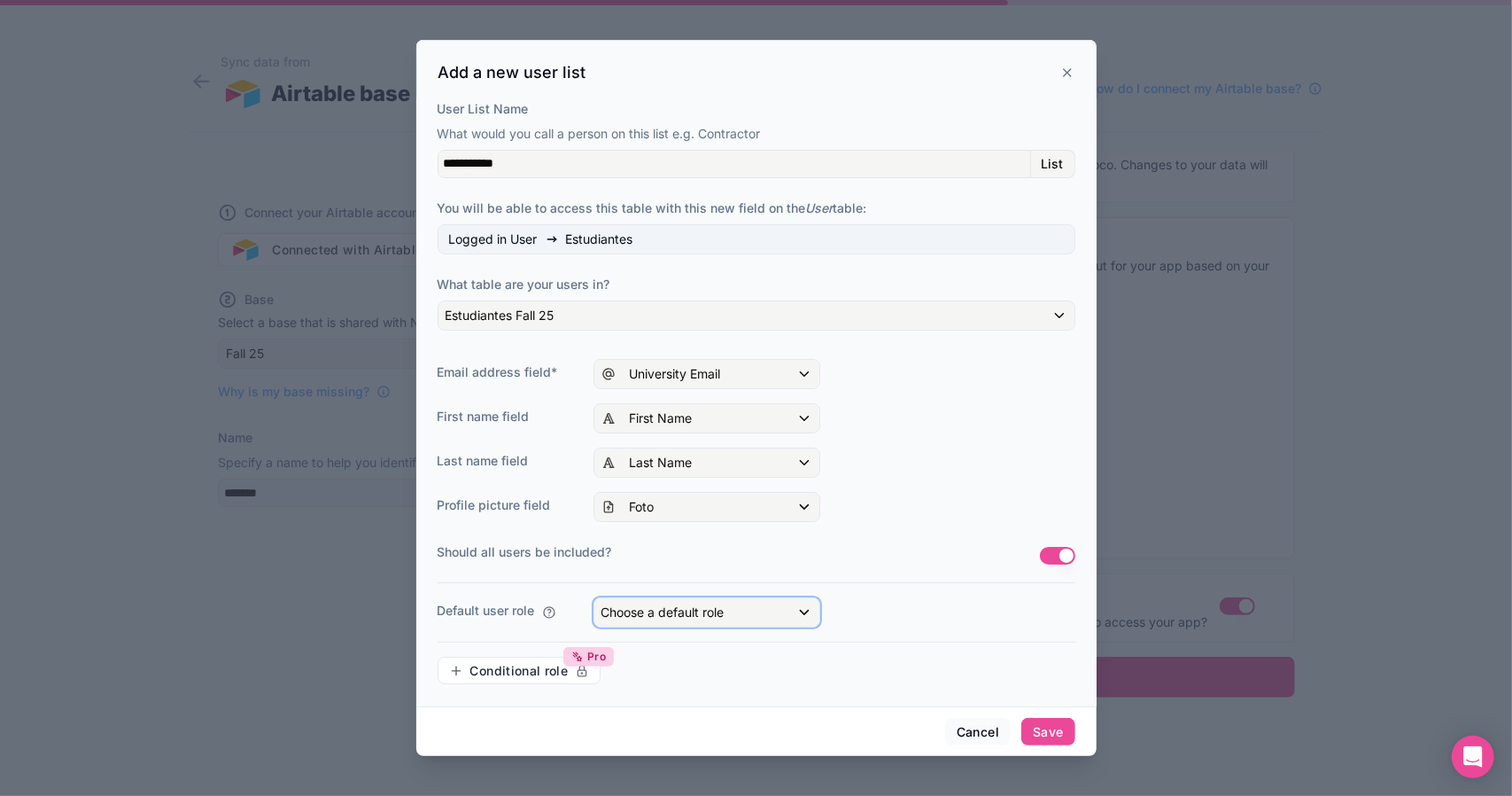
click at [805, 612] on div "Choose a default role" at bounding box center [708, 612] width 225 height 28
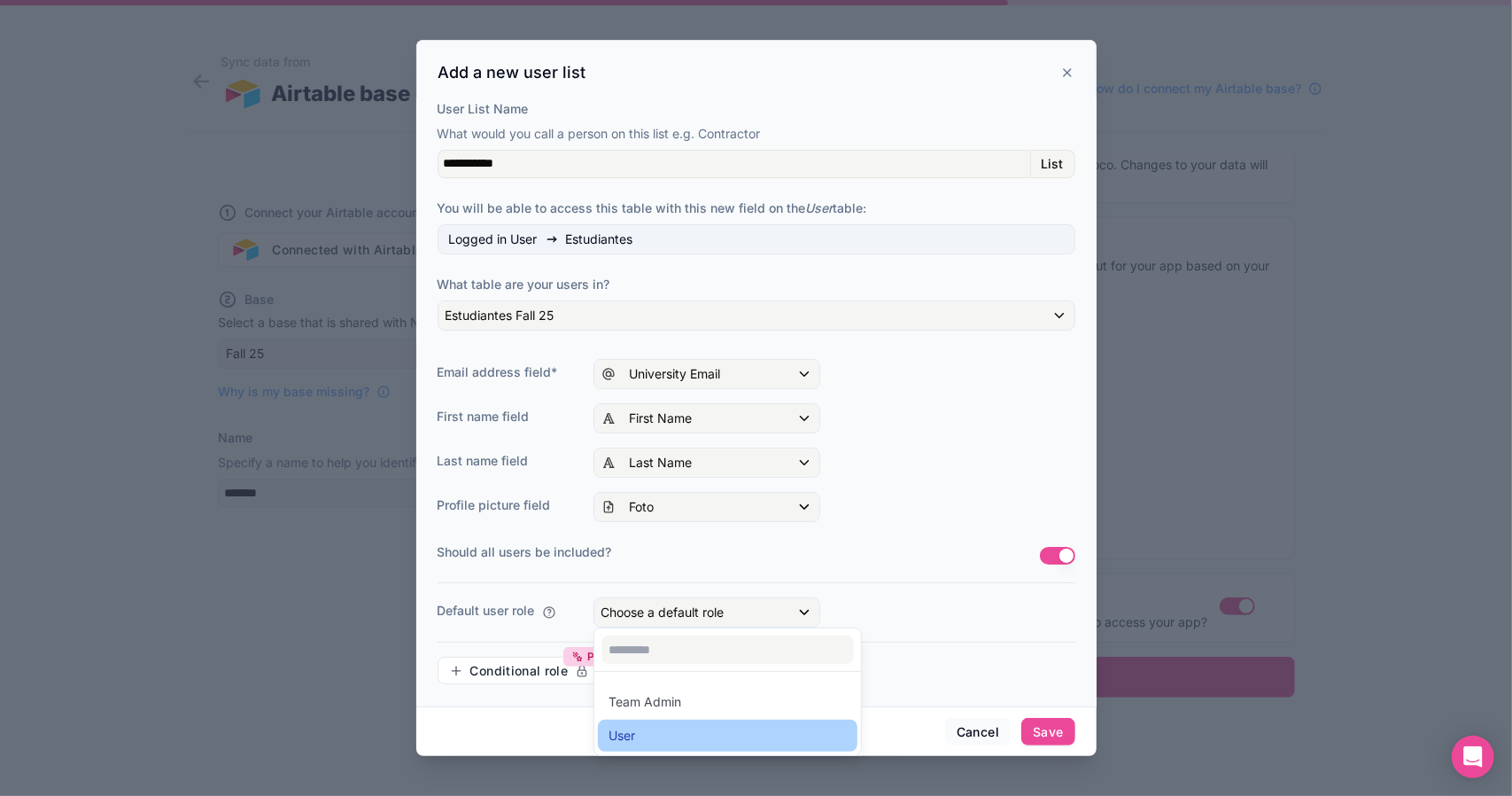
click at [667, 736] on div "User" at bounding box center [728, 735] width 238 height 21
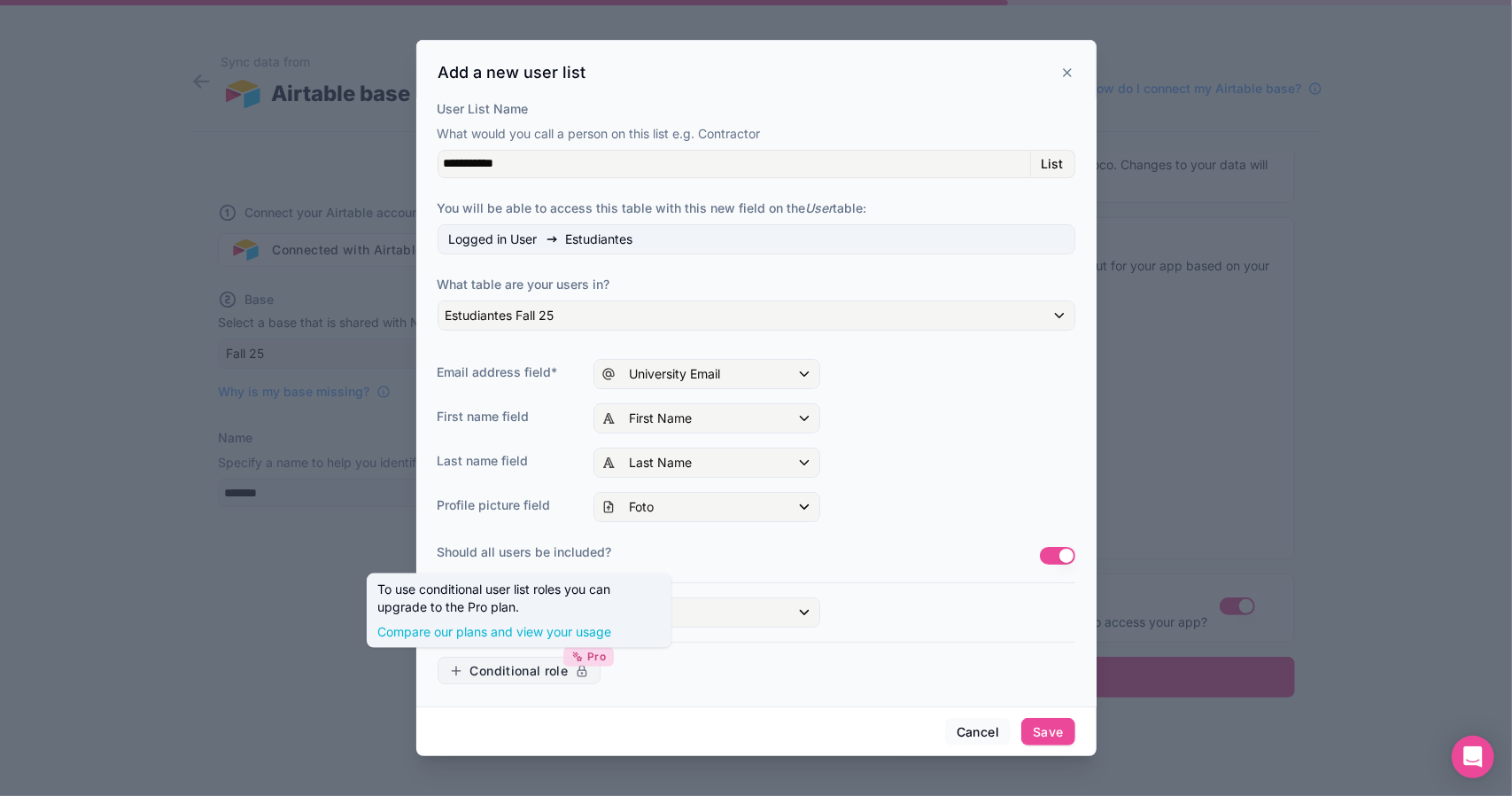
click at [590, 656] on span "Pro" at bounding box center [597, 656] width 19 height 14
